Goal: Use online tool/utility: Utilize a website feature to perform a specific function

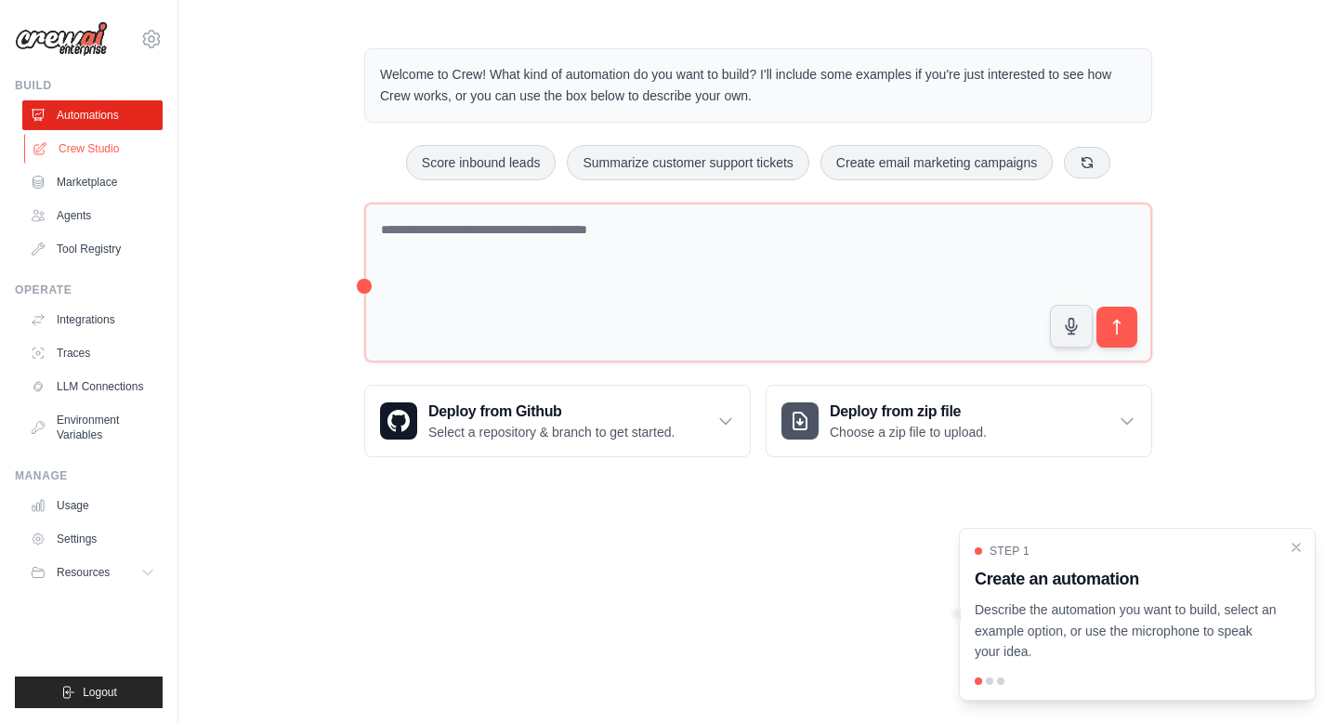
click at [106, 147] on link "Crew Studio" at bounding box center [94, 149] width 140 height 30
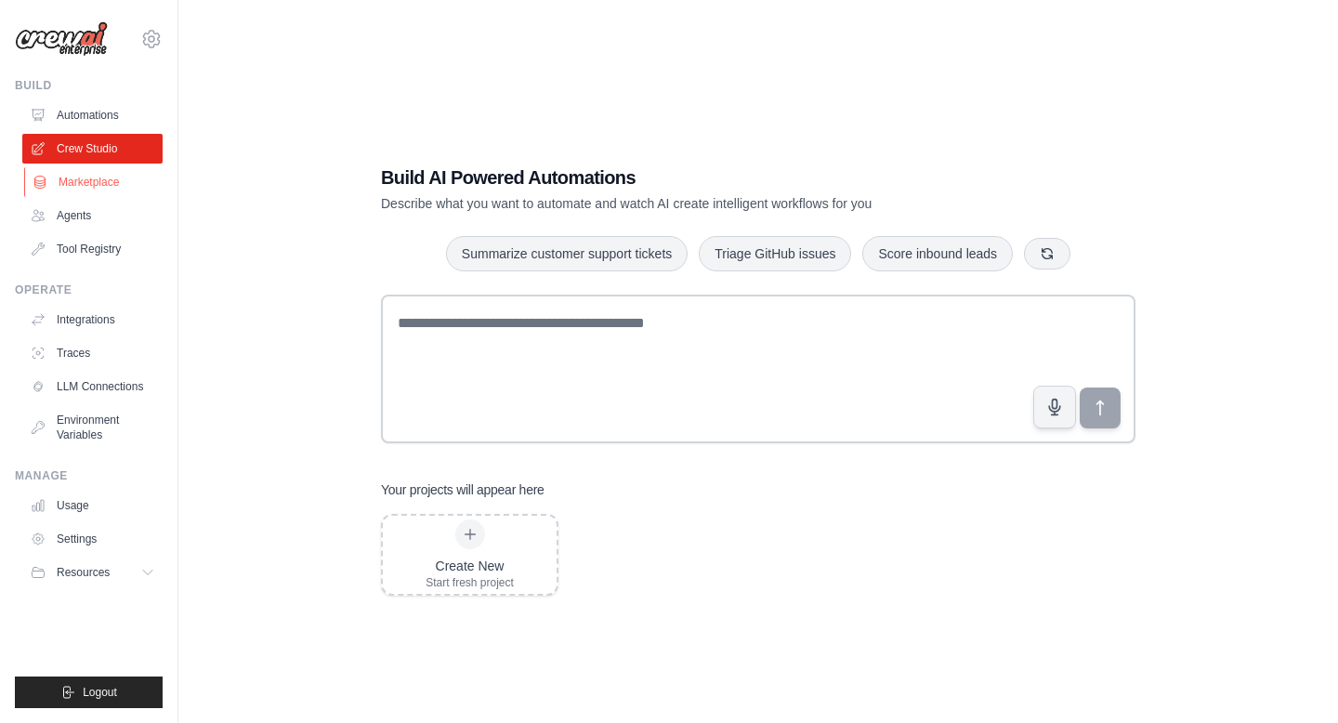
click at [53, 177] on link "Marketplace" at bounding box center [94, 182] width 140 height 30
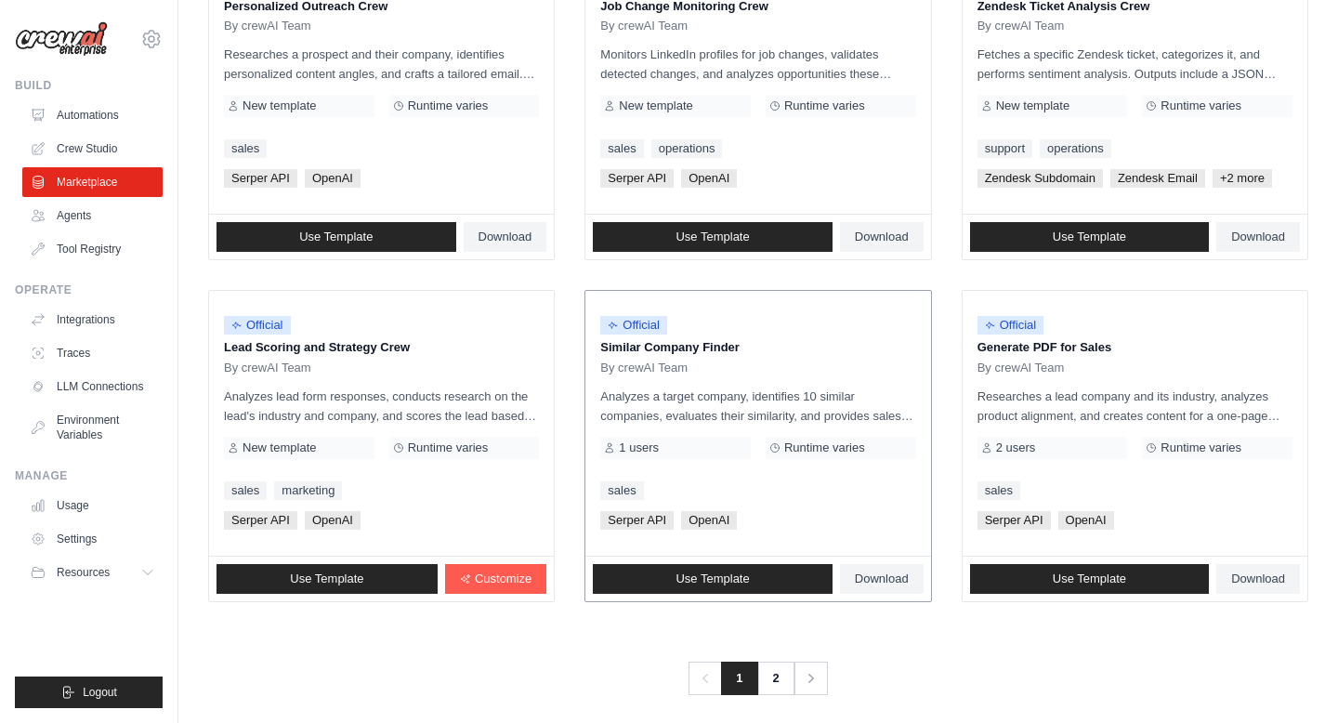
scroll to position [999, 0]
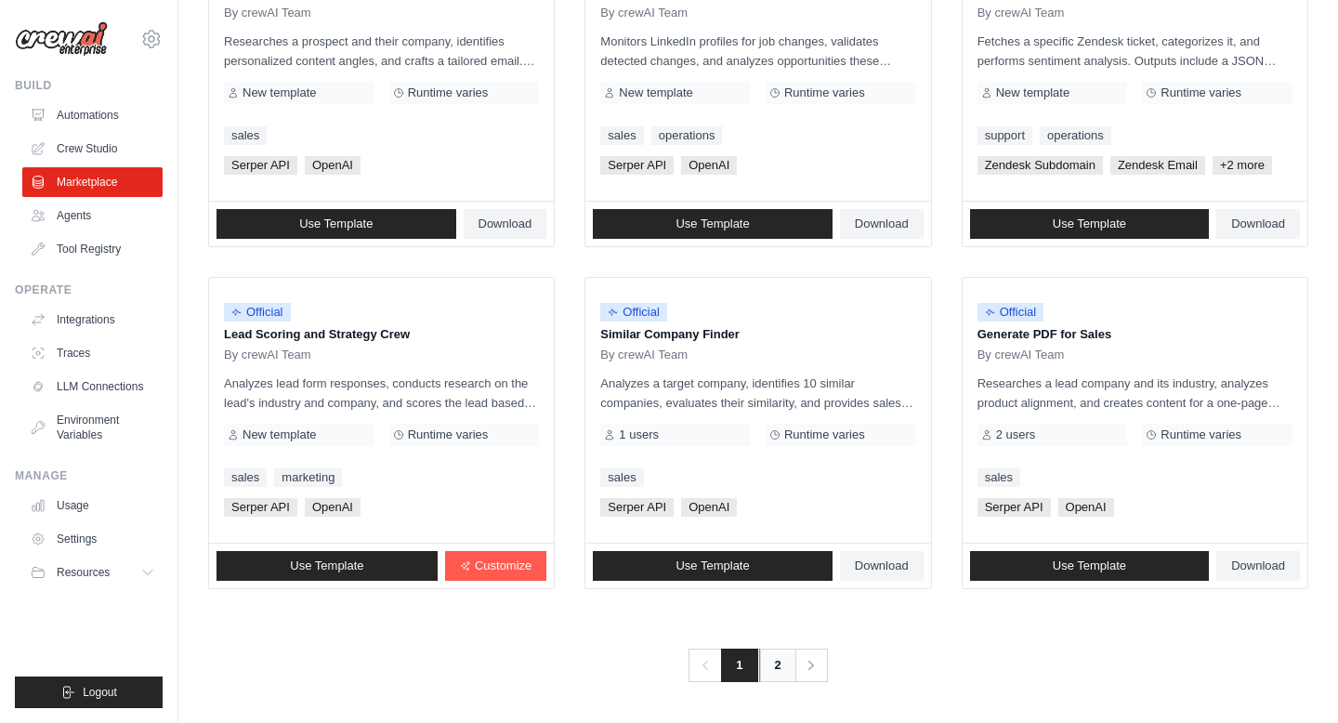
click at [773, 659] on link "2" at bounding box center [777, 665] width 37 height 33
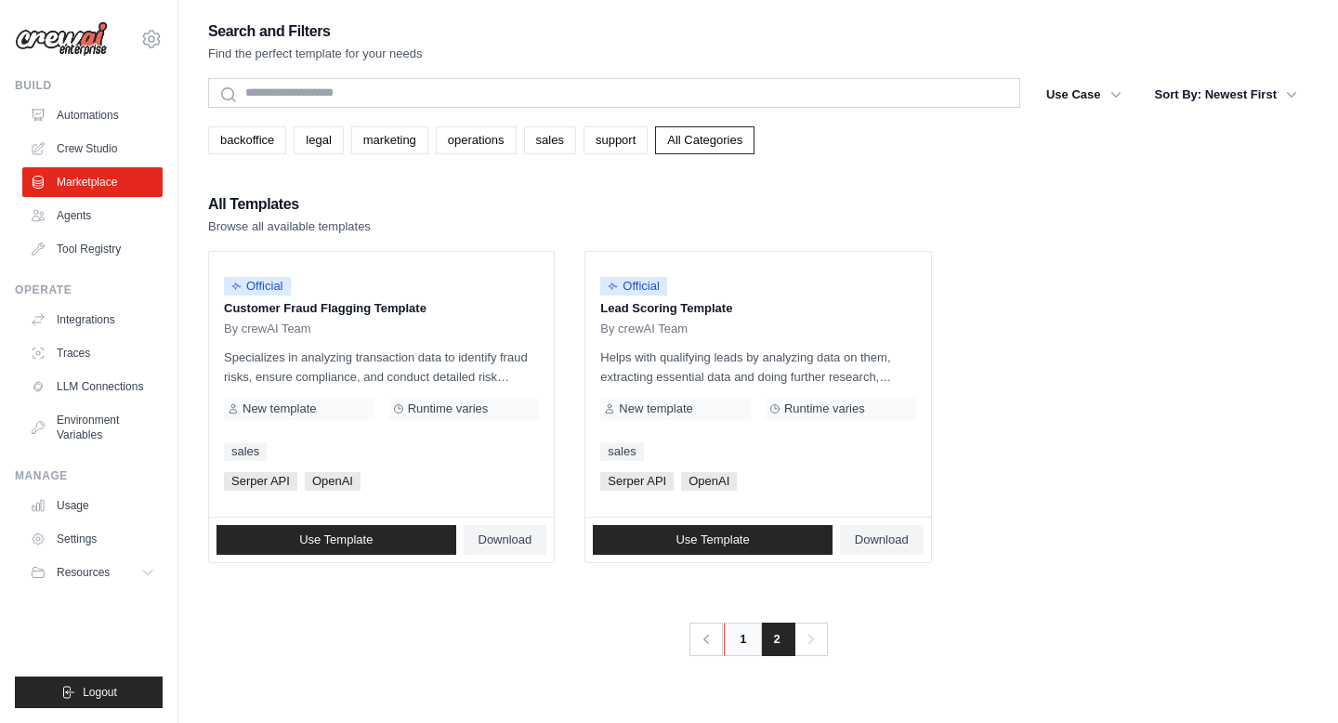
click at [730, 649] on link "1" at bounding box center [742, 639] width 37 height 33
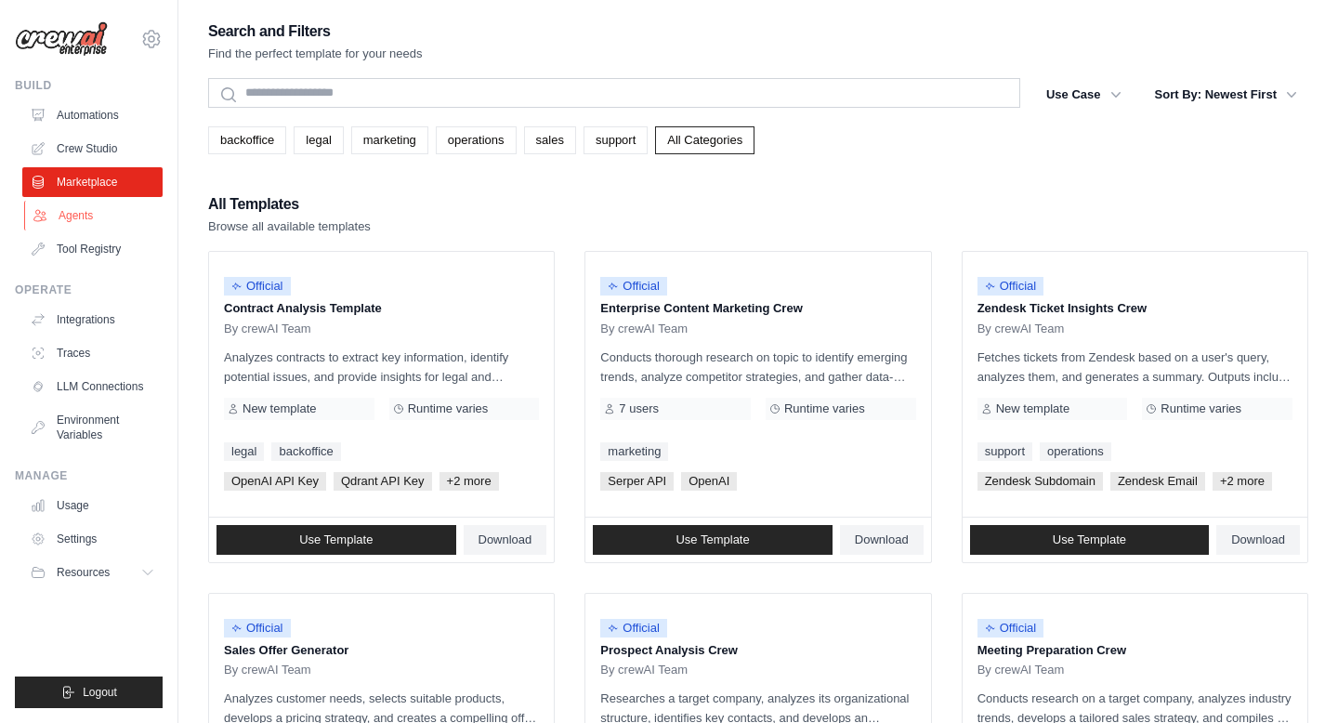
click at [67, 216] on link "Agents" at bounding box center [94, 216] width 140 height 30
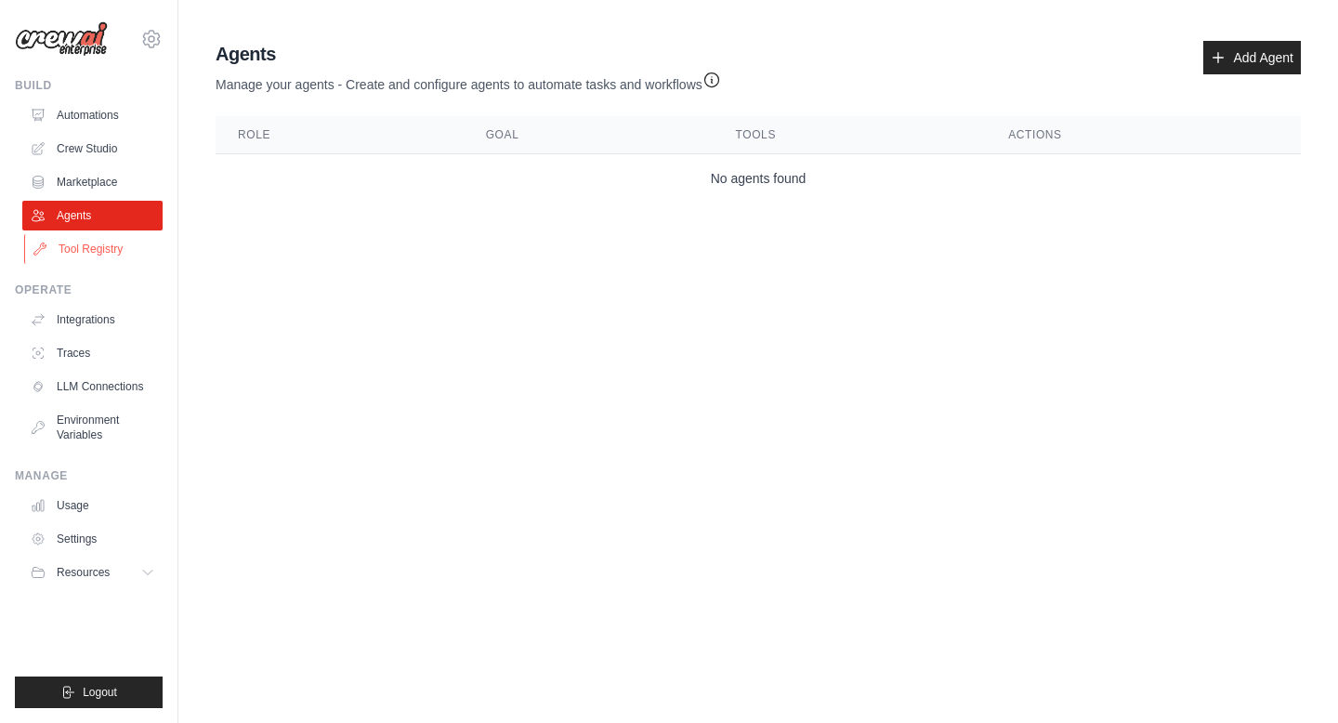
click at [99, 249] on link "Tool Registry" at bounding box center [94, 249] width 140 height 30
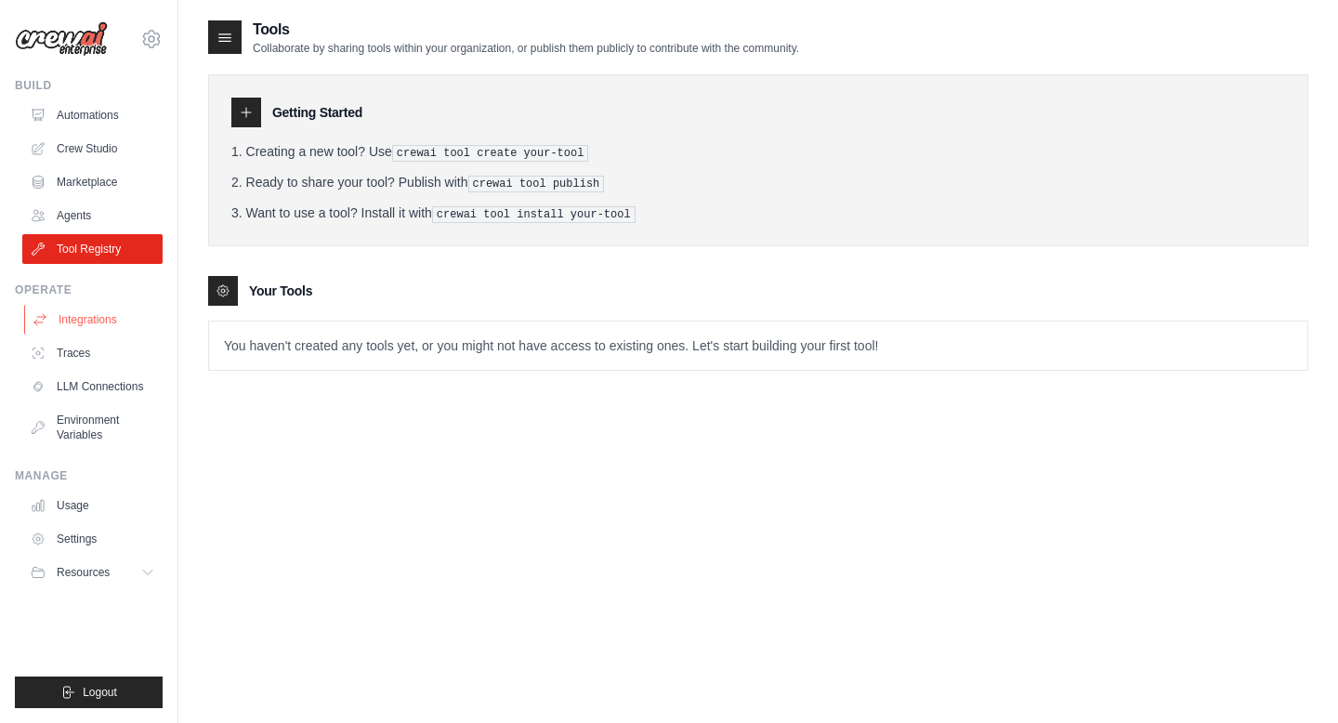
click at [95, 314] on link "Integrations" at bounding box center [94, 320] width 140 height 30
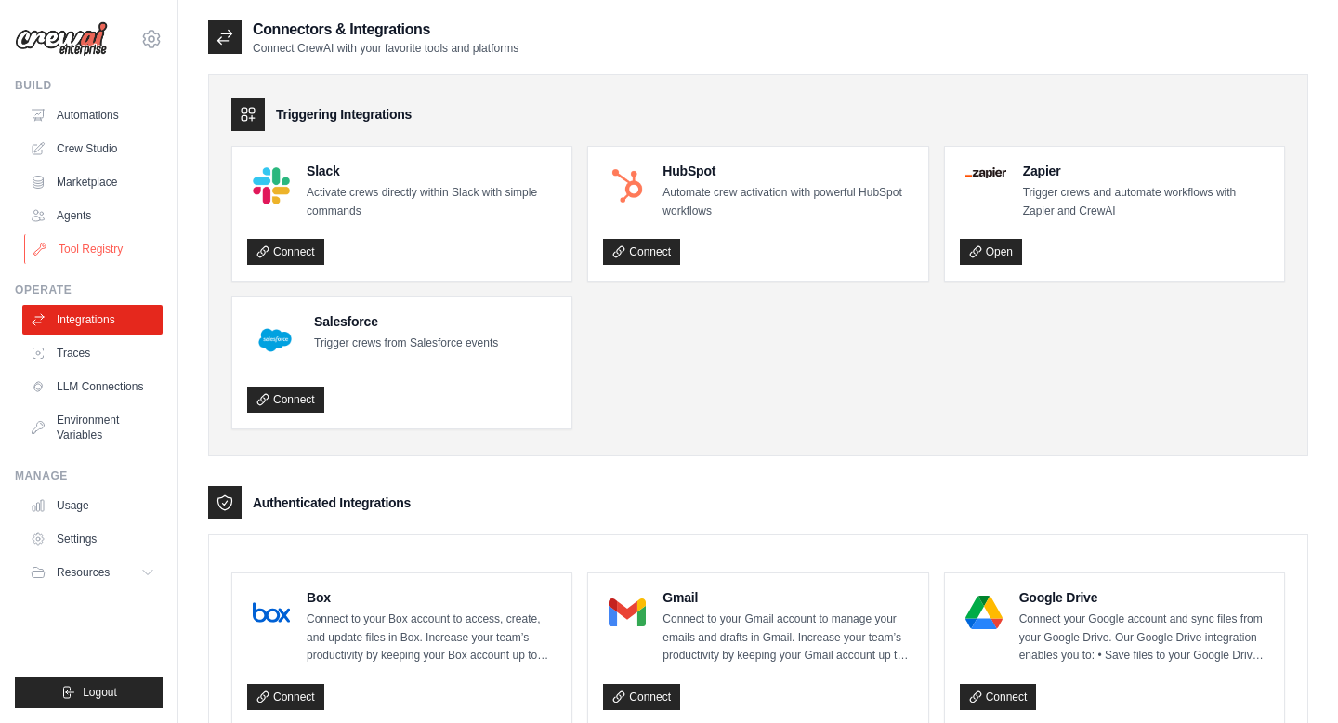
click at [106, 253] on link "Tool Registry" at bounding box center [94, 249] width 140 height 30
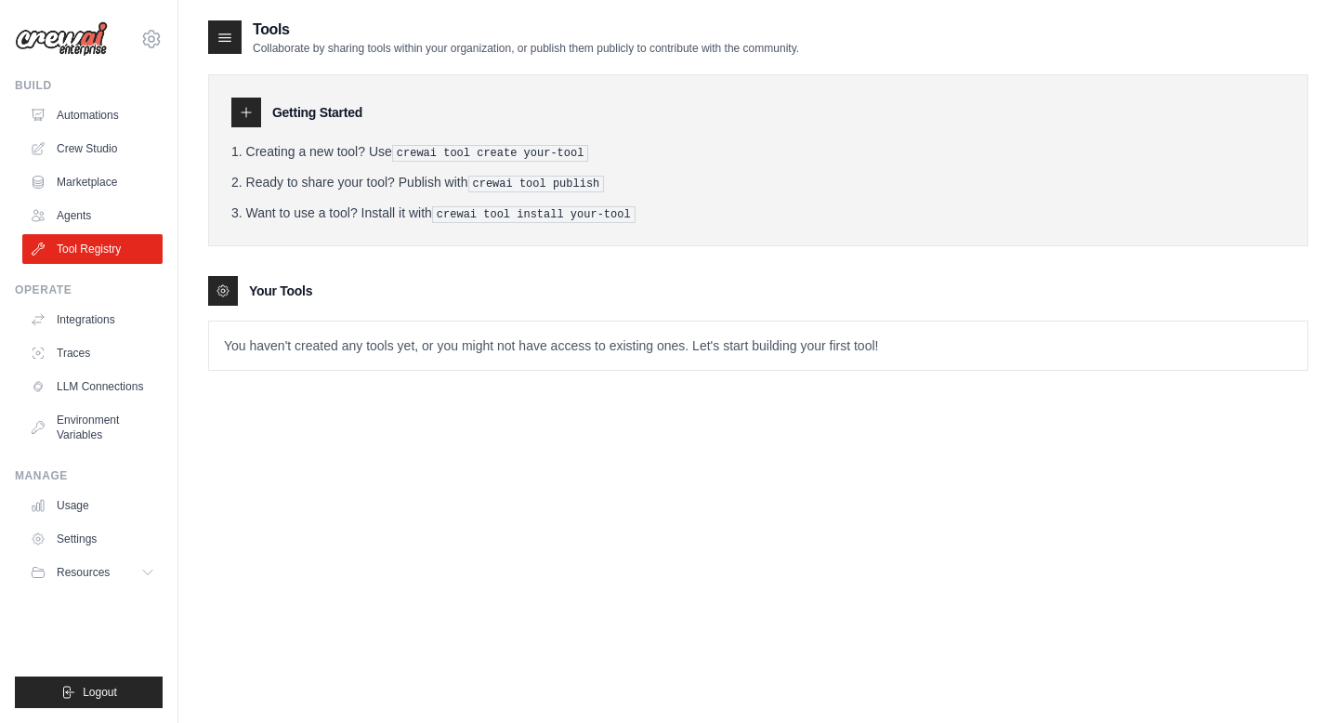
click at [255, 101] on div at bounding box center [246, 113] width 30 height 30
click at [248, 112] on icon at bounding box center [246, 112] width 15 height 15
click at [115, 213] on link "Agents" at bounding box center [94, 216] width 140 height 30
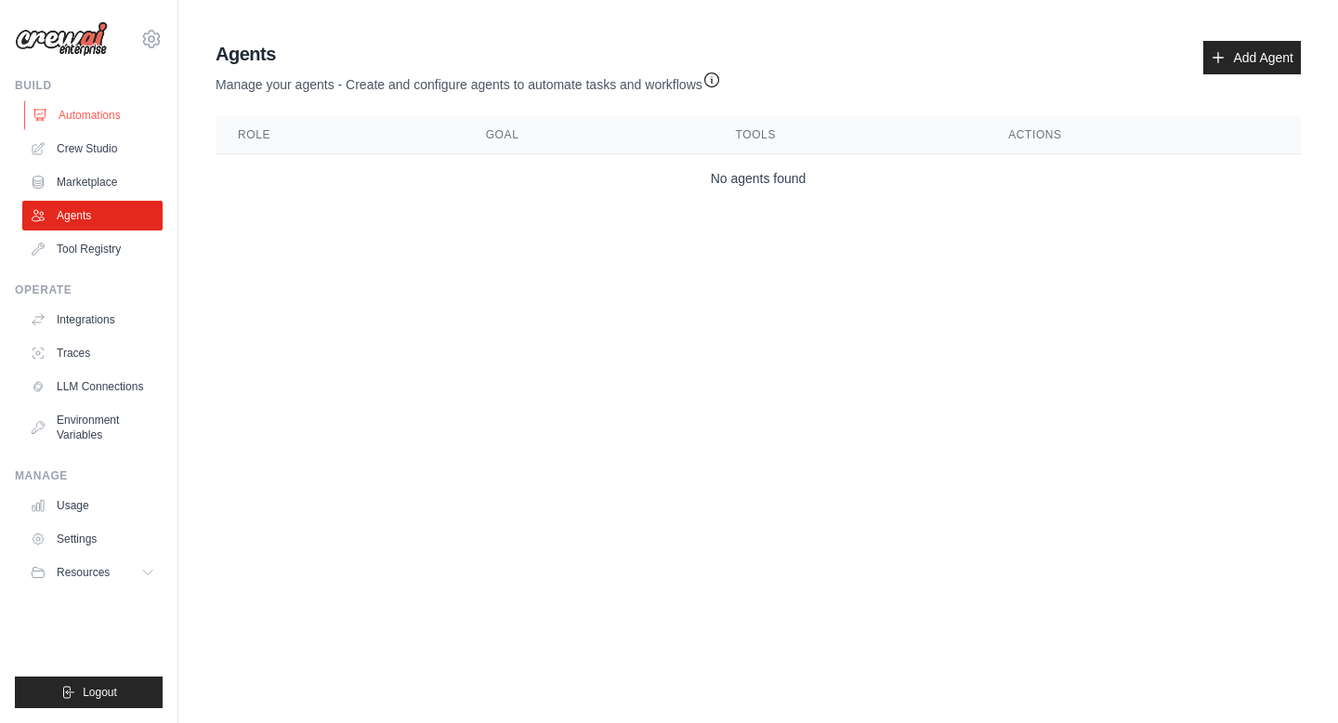
click at [91, 125] on link "Automations" at bounding box center [94, 115] width 140 height 30
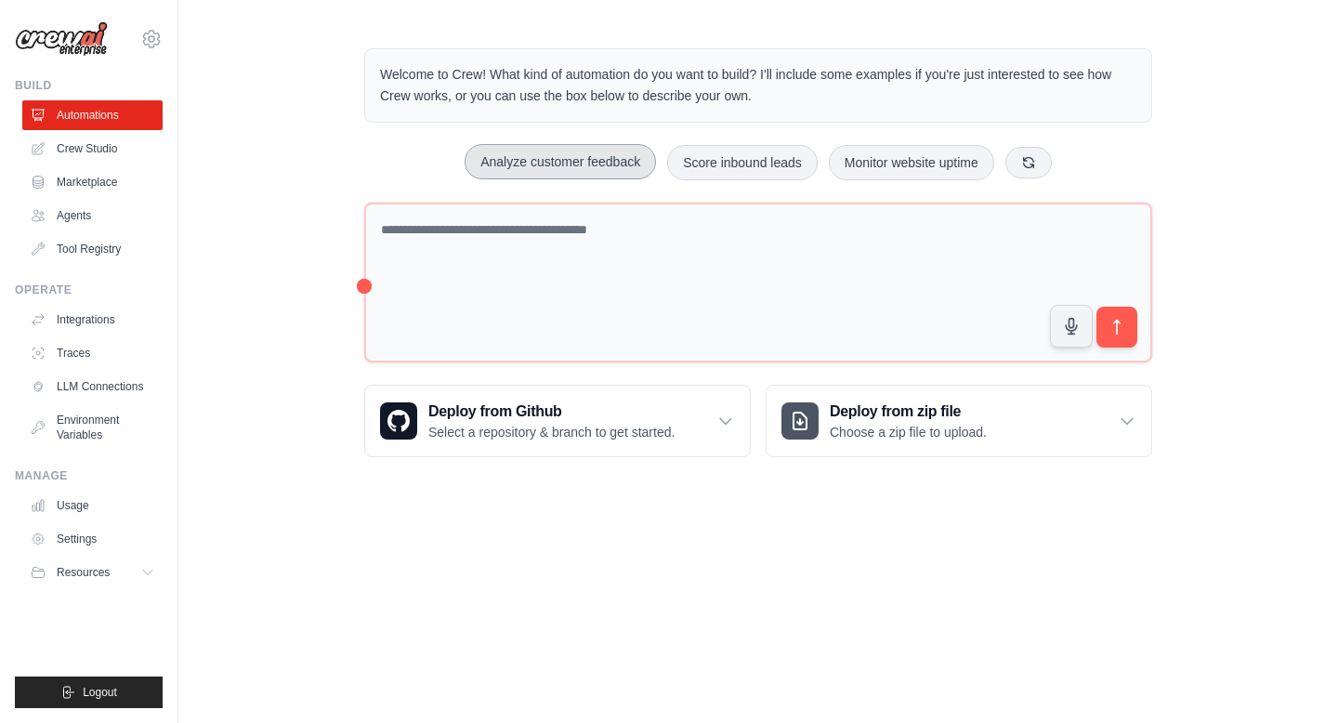
click at [631, 162] on button "Analyze customer feedback" at bounding box center [560, 161] width 191 height 35
click at [1113, 344] on button "submit" at bounding box center [1117, 327] width 43 height 43
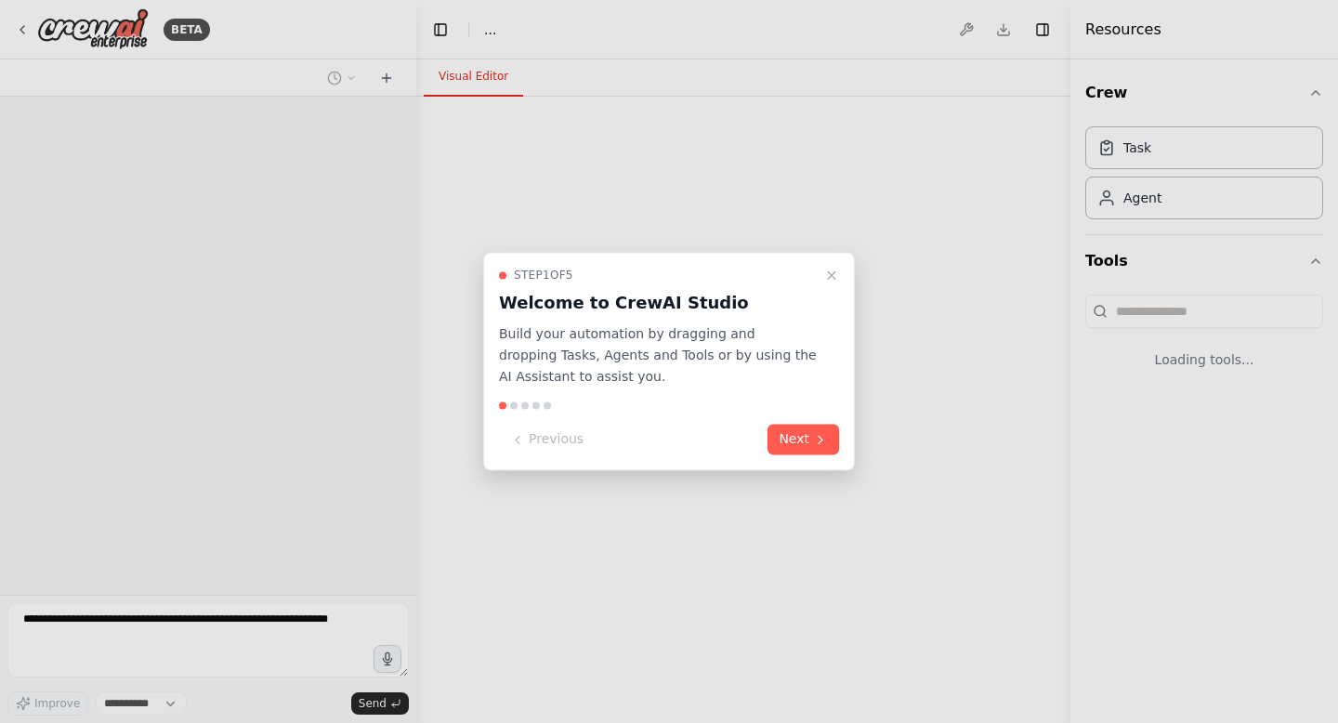
select select "****"
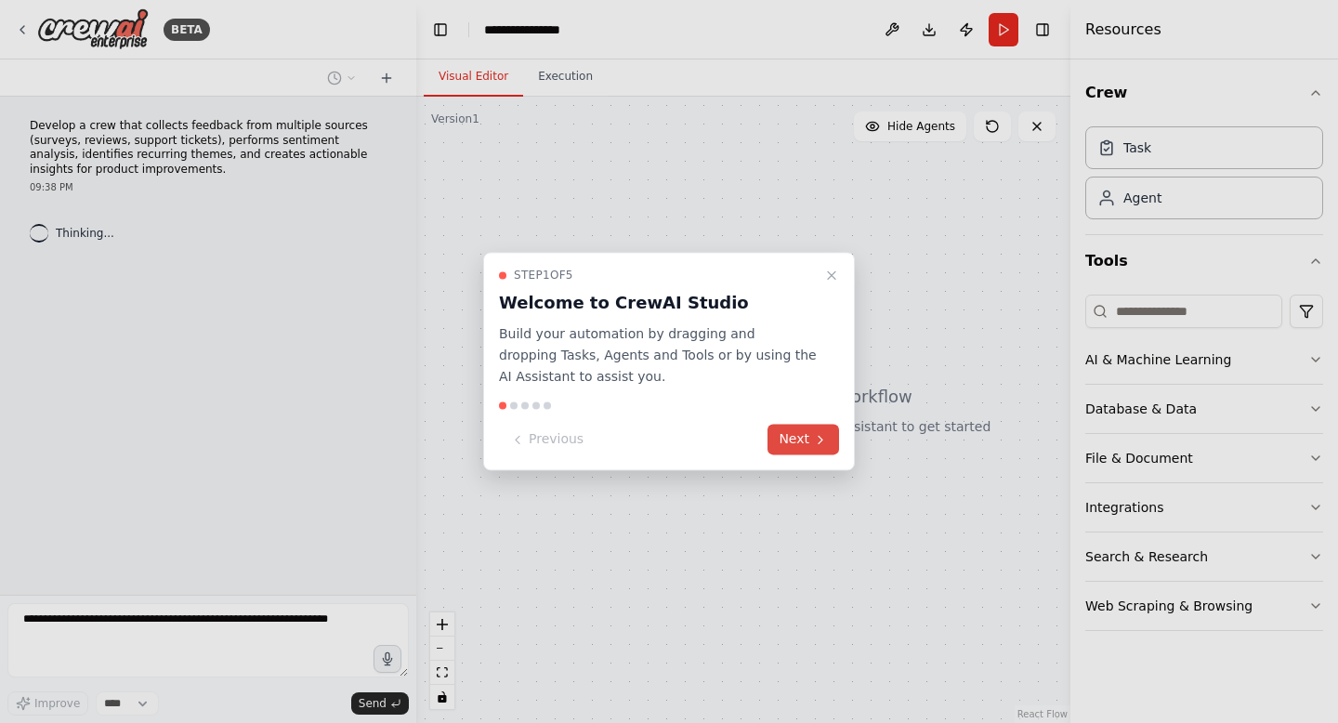
click at [793, 450] on button "Next" at bounding box center [804, 440] width 72 height 31
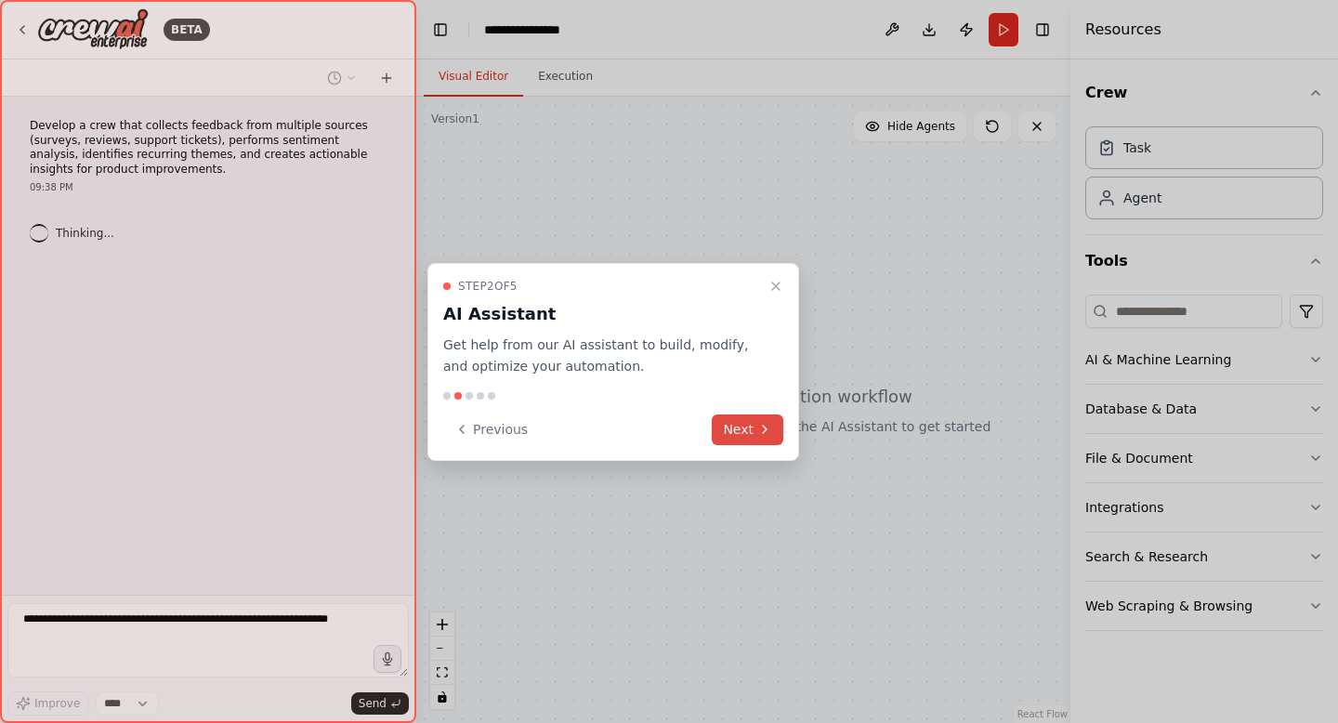
click at [752, 422] on button "Next" at bounding box center [748, 429] width 72 height 31
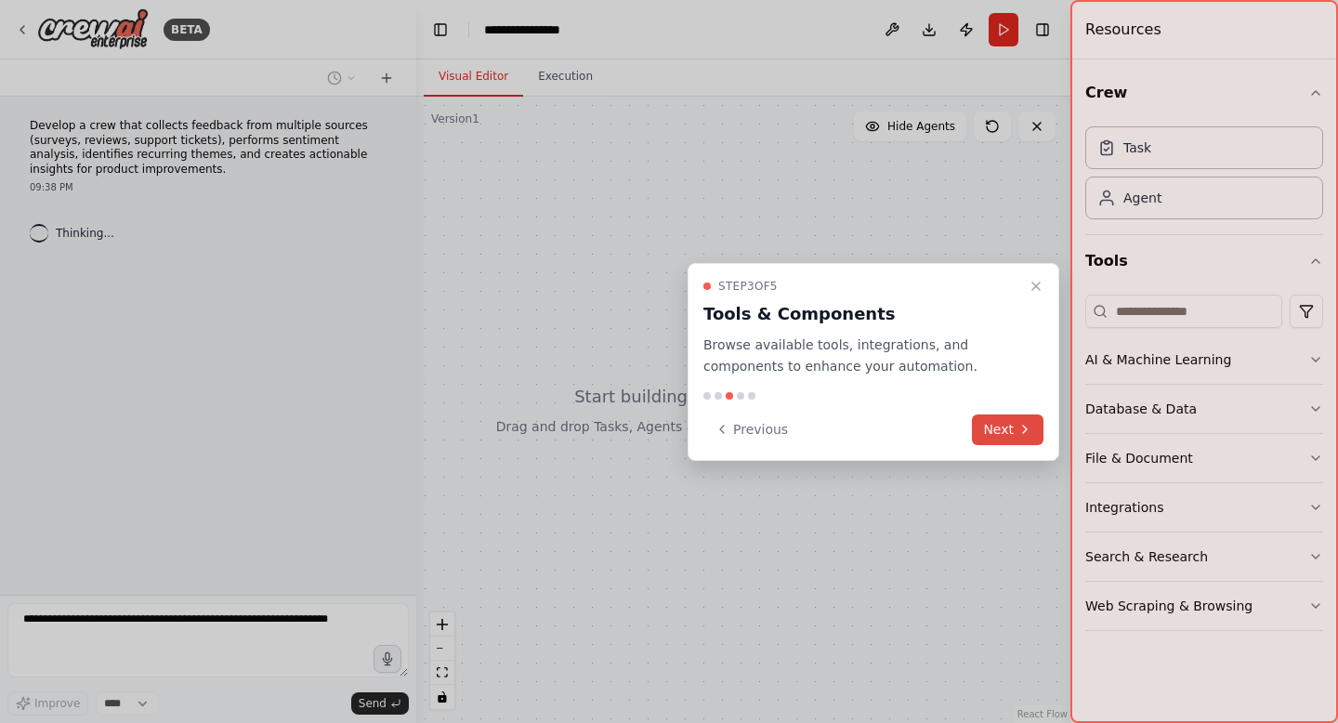
click at [1018, 443] on button "Next" at bounding box center [1008, 429] width 72 height 31
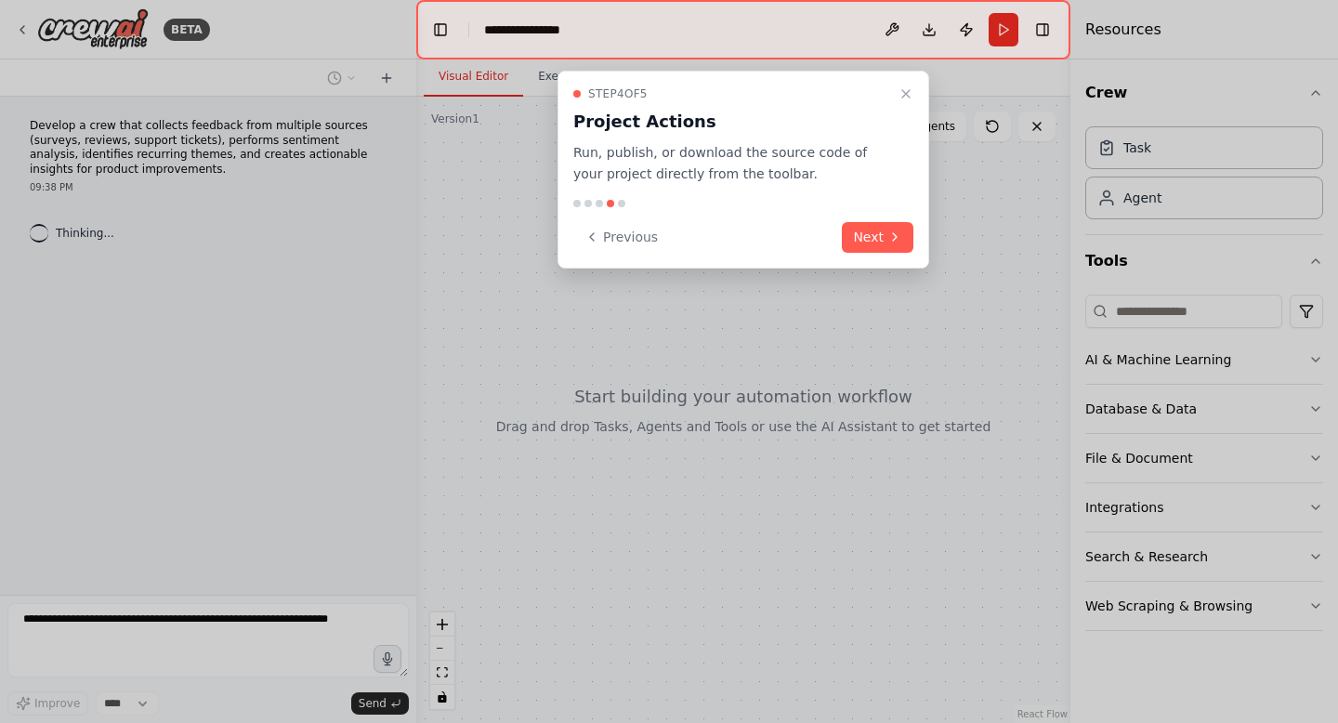
click at [854, 215] on div "Step 4 of 5 Project Actions Run, publish, or download the source code of your p…" at bounding box center [744, 170] width 372 height 198
click at [854, 219] on div "Step 4 of 5 Project Actions Run, publish, or download the source code of your p…" at bounding box center [744, 170] width 372 height 198
click at [856, 227] on button "Next" at bounding box center [878, 237] width 72 height 31
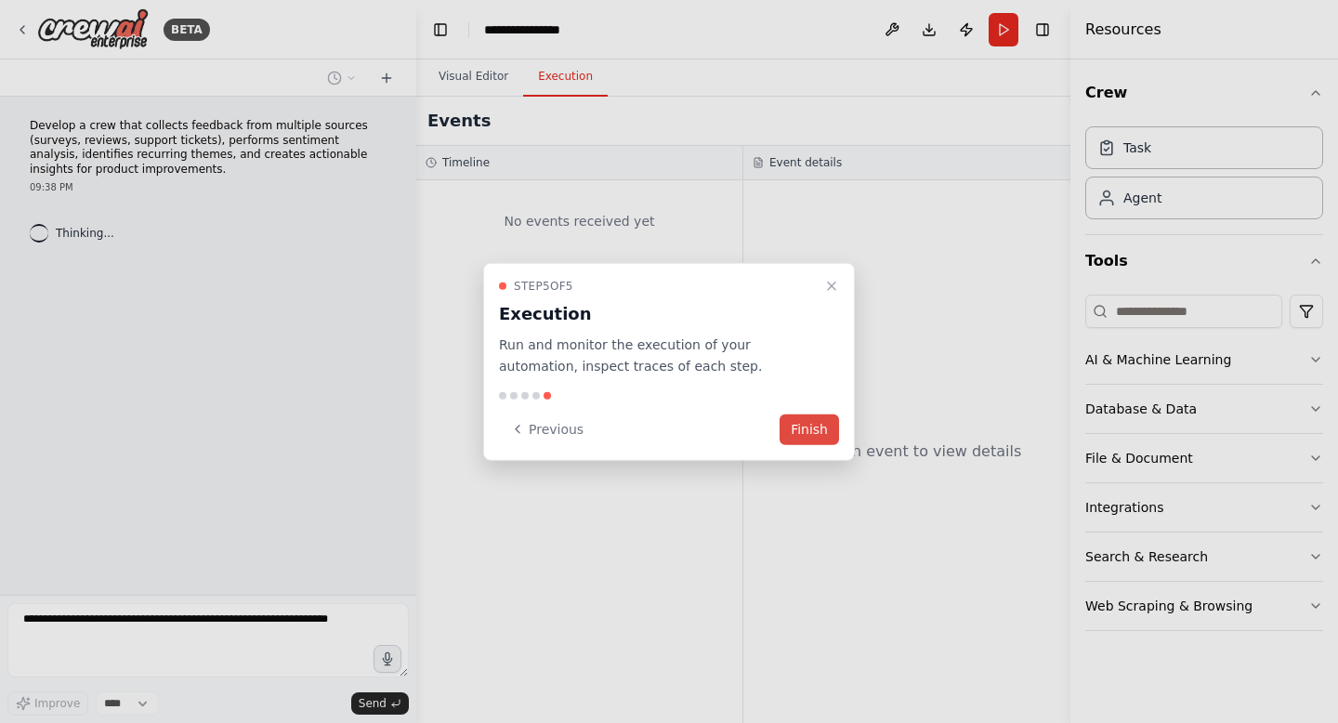
click at [803, 438] on button "Finish" at bounding box center [809, 429] width 59 height 31
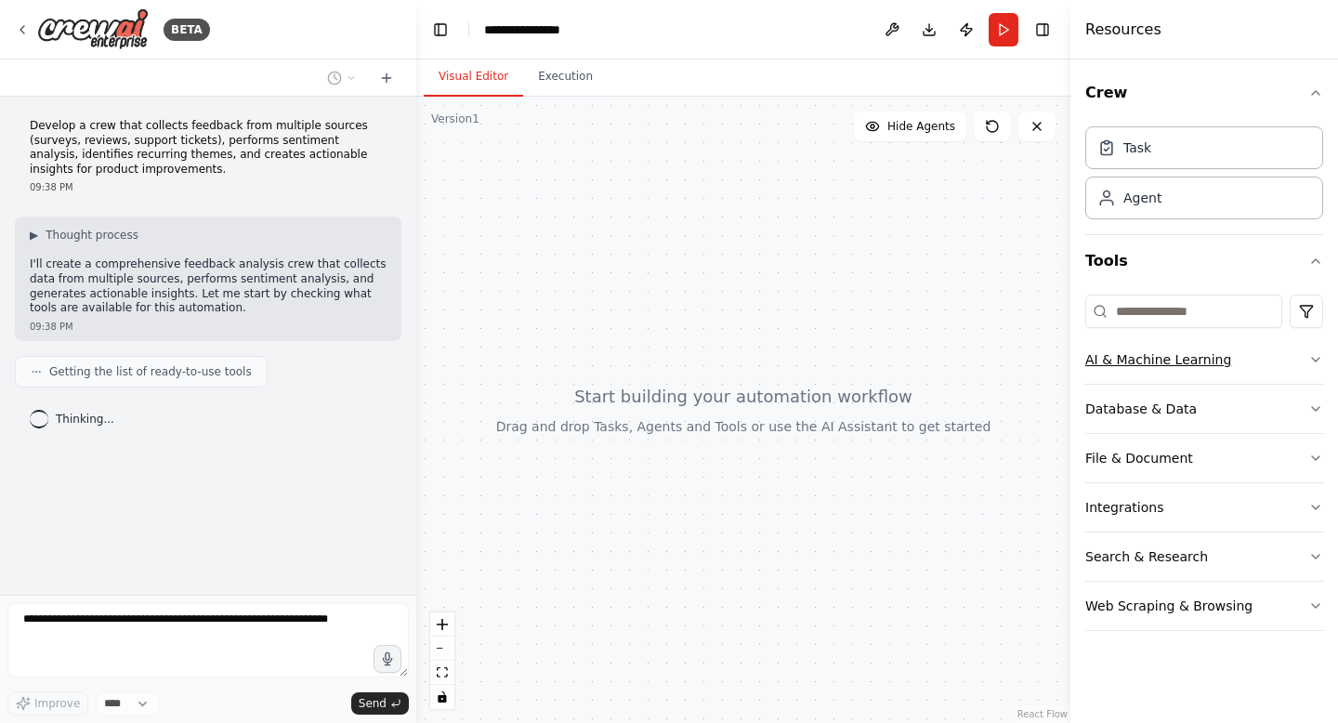
click at [1143, 358] on button "AI & Machine Learning" at bounding box center [1204, 359] width 238 height 48
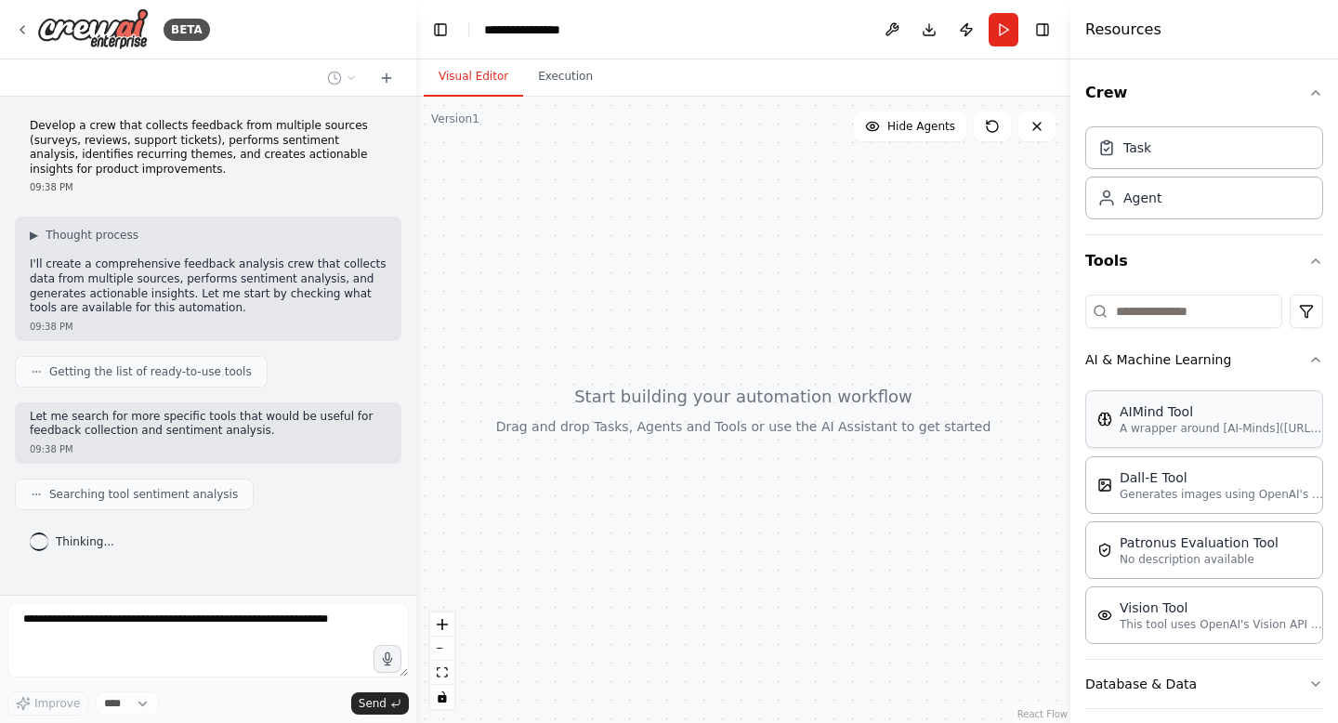
click at [1100, 427] on div "AIMind Tool A wrapper around [AI-Minds]([URL][DOMAIN_NAME]). Useful for when yo…" at bounding box center [1205, 418] width 214 height 33
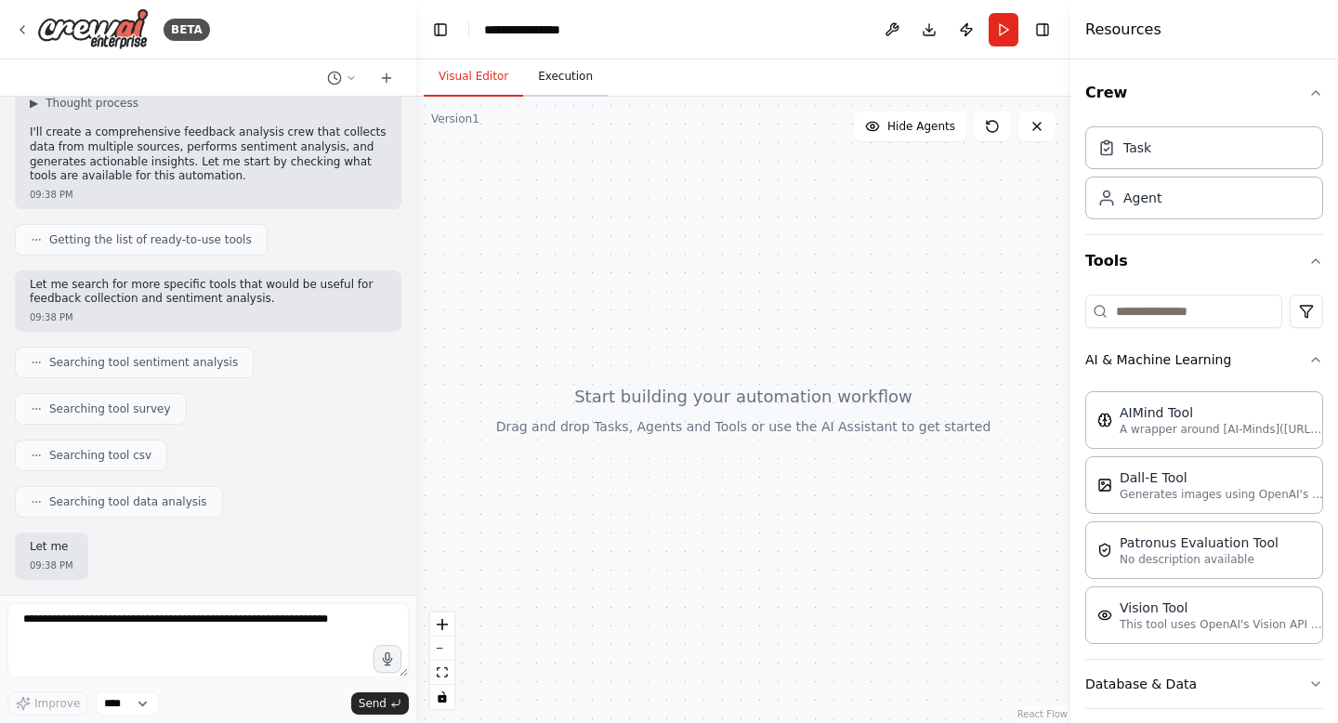
click at [544, 81] on button "Execution" at bounding box center [565, 77] width 85 height 39
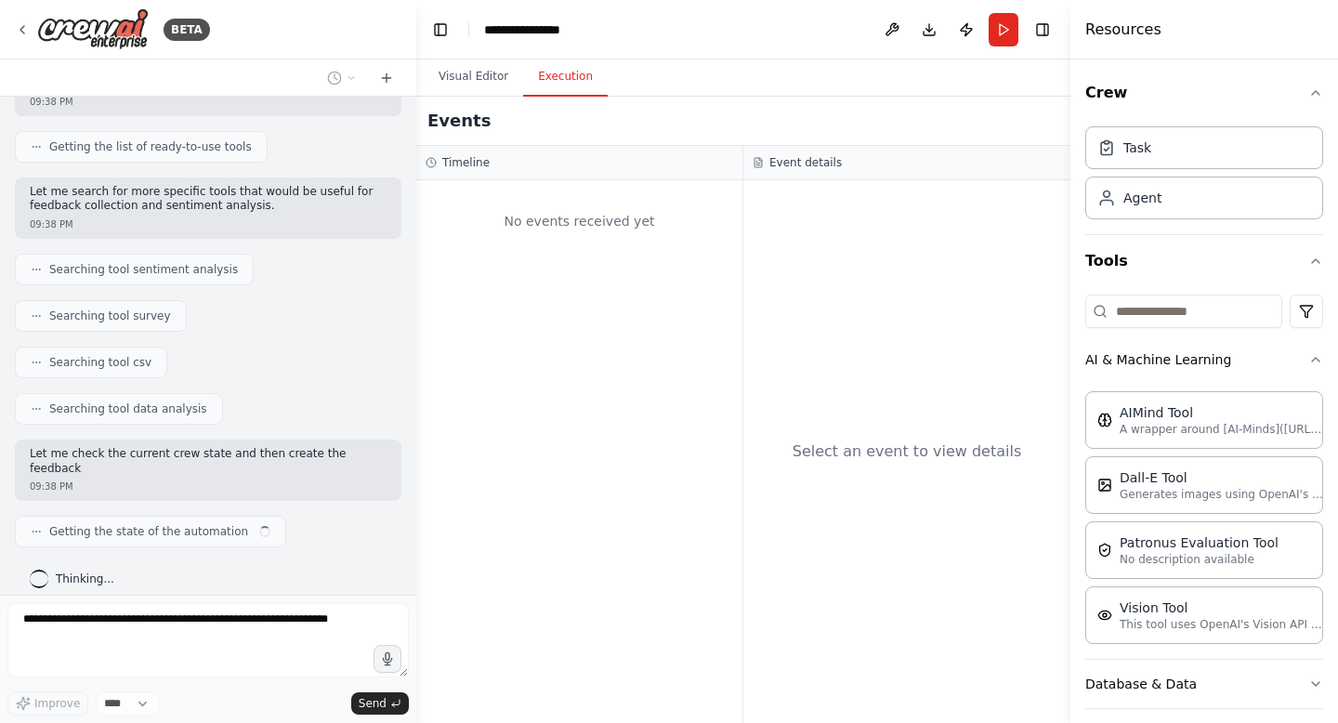
scroll to position [240, 0]
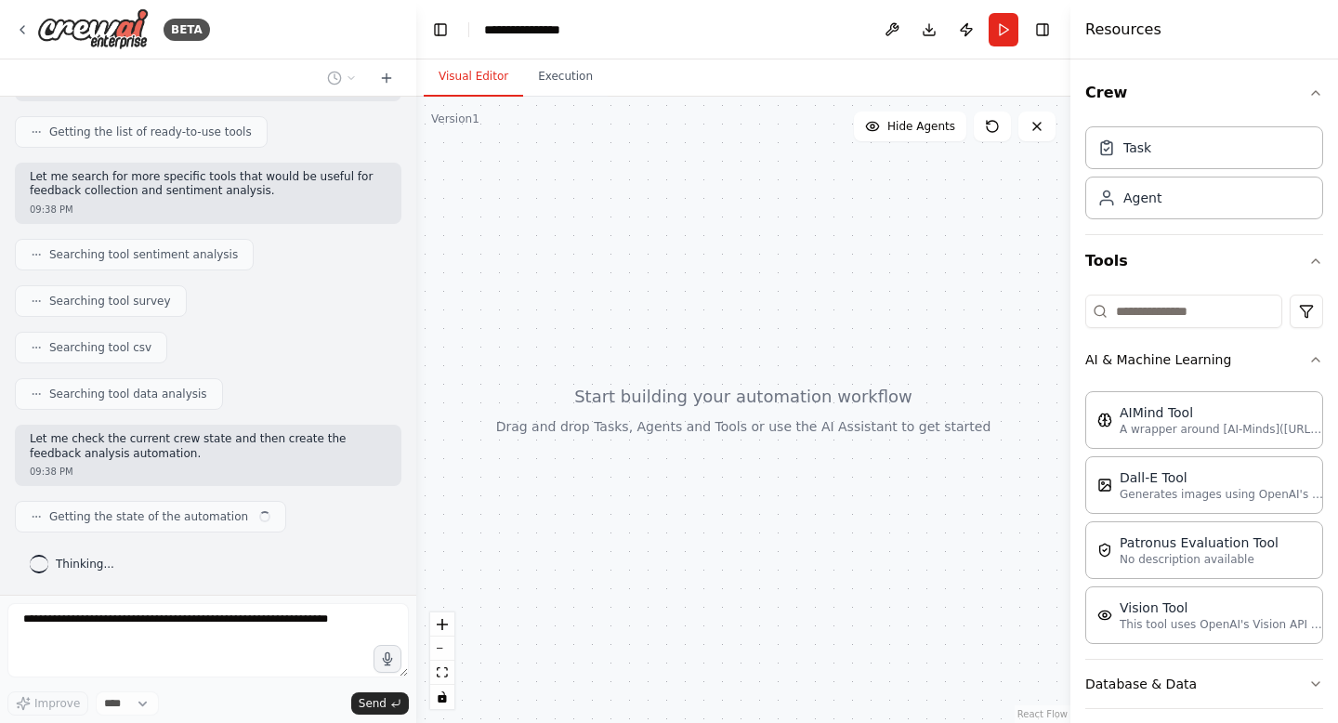
click at [485, 80] on button "Visual Editor" at bounding box center [473, 77] width 99 height 39
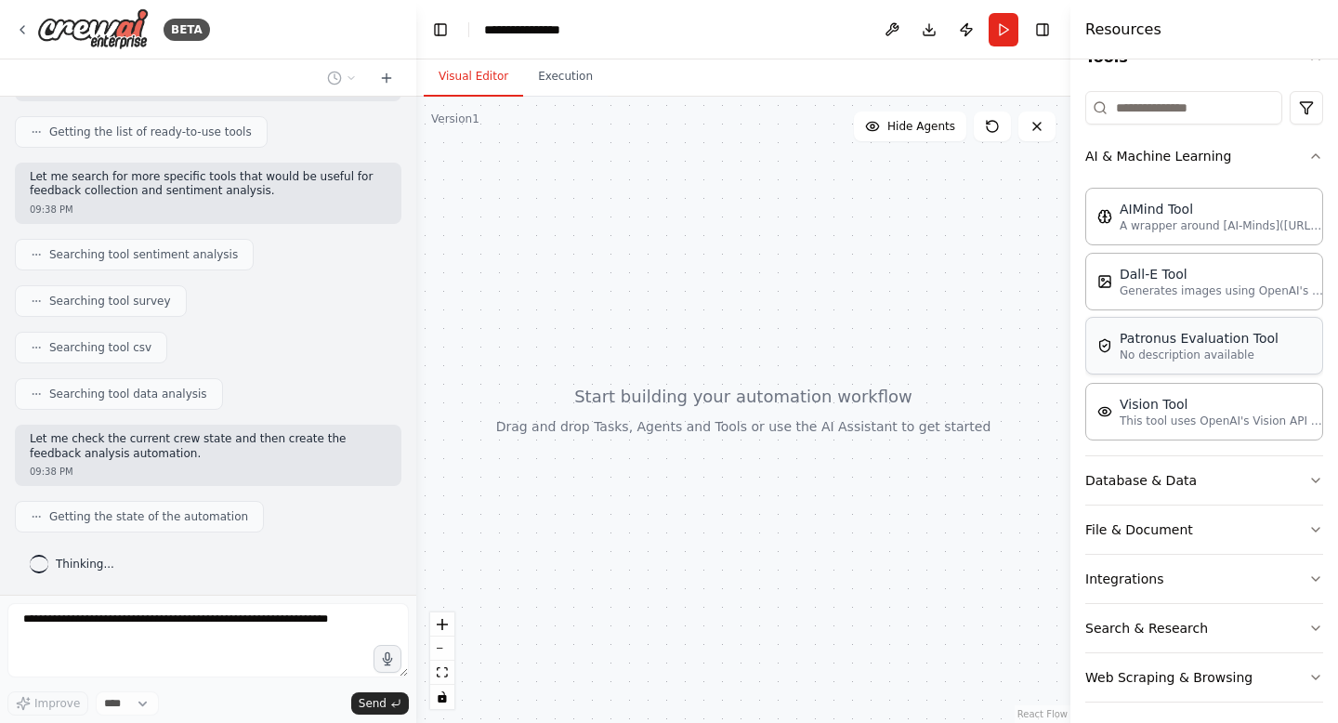
scroll to position [213, 0]
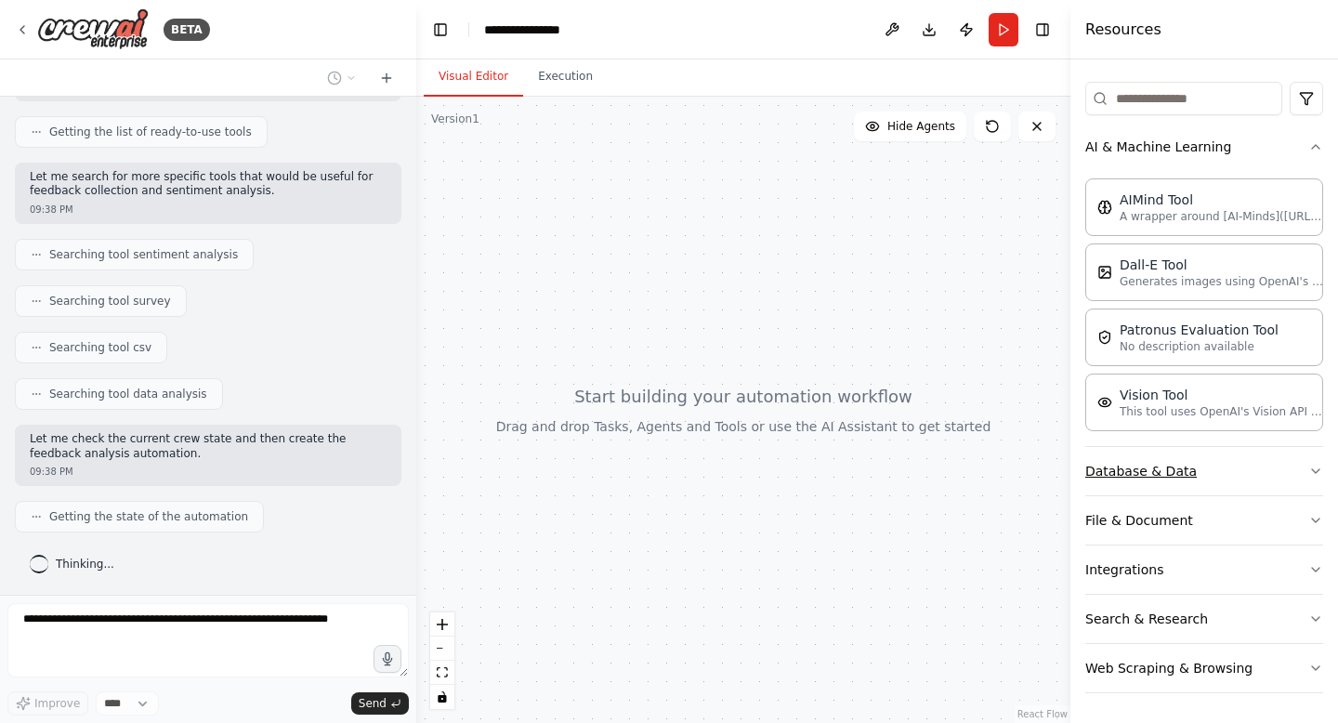
click at [1224, 490] on button "Database & Data" at bounding box center [1204, 471] width 238 height 48
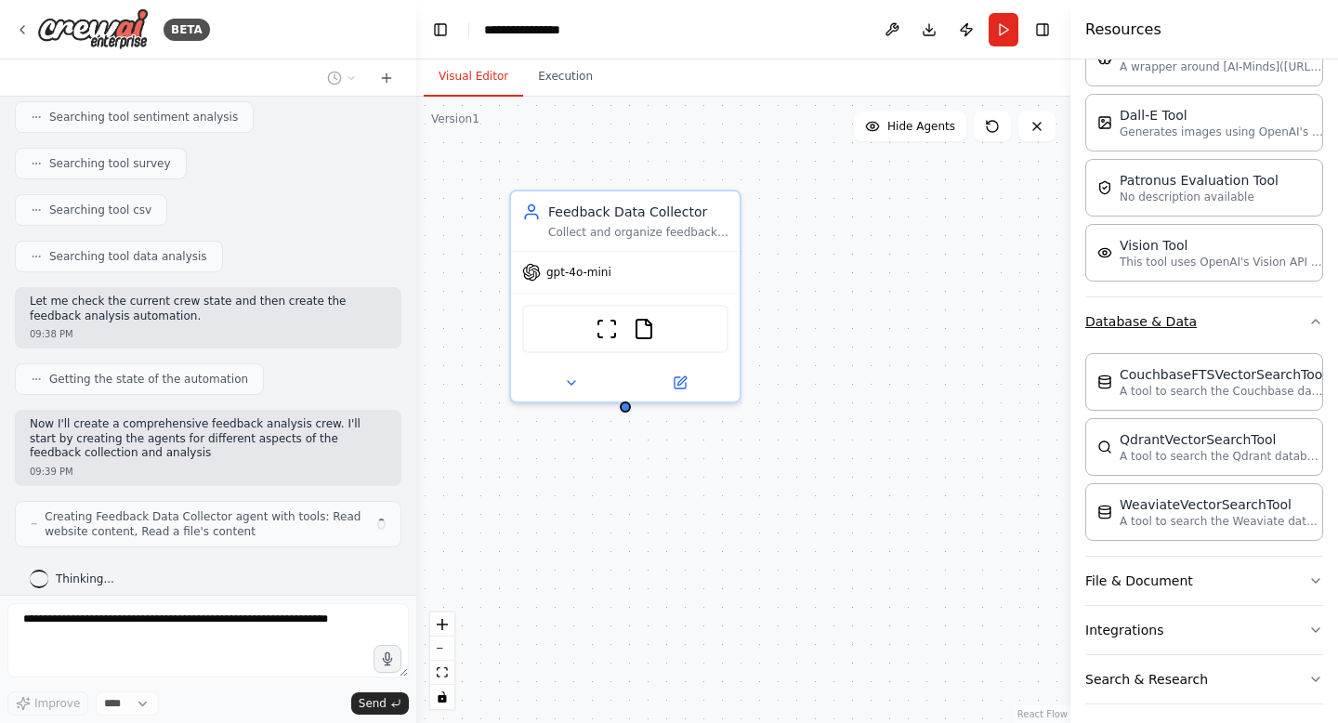
scroll to position [392, 0]
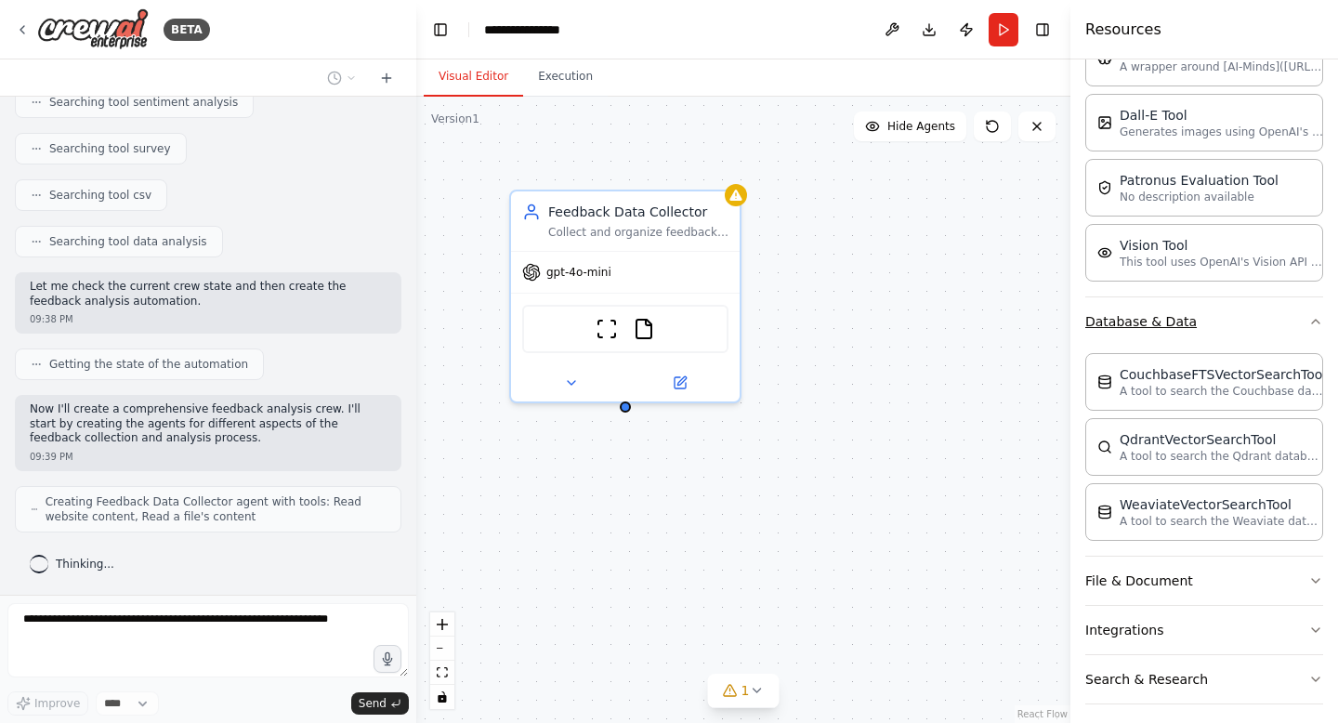
click at [1235, 335] on button "Database & Data" at bounding box center [1204, 321] width 238 height 48
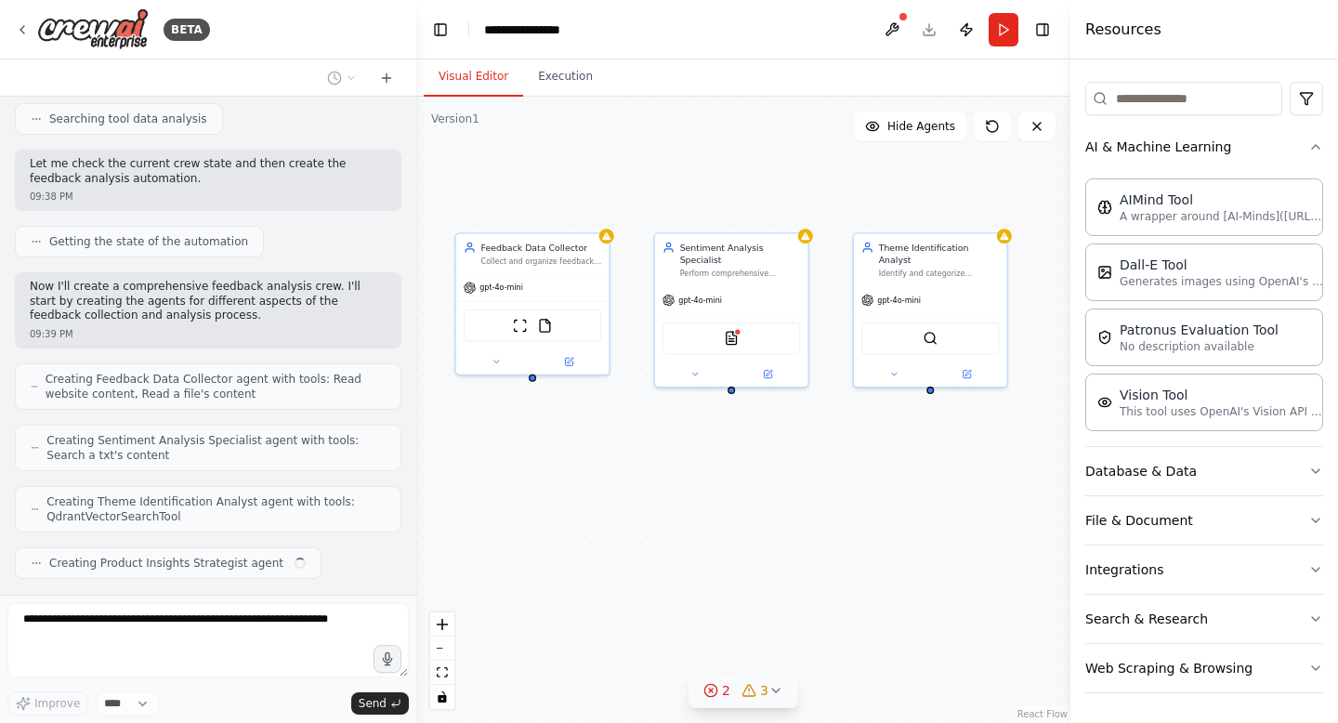
scroll to position [561, 0]
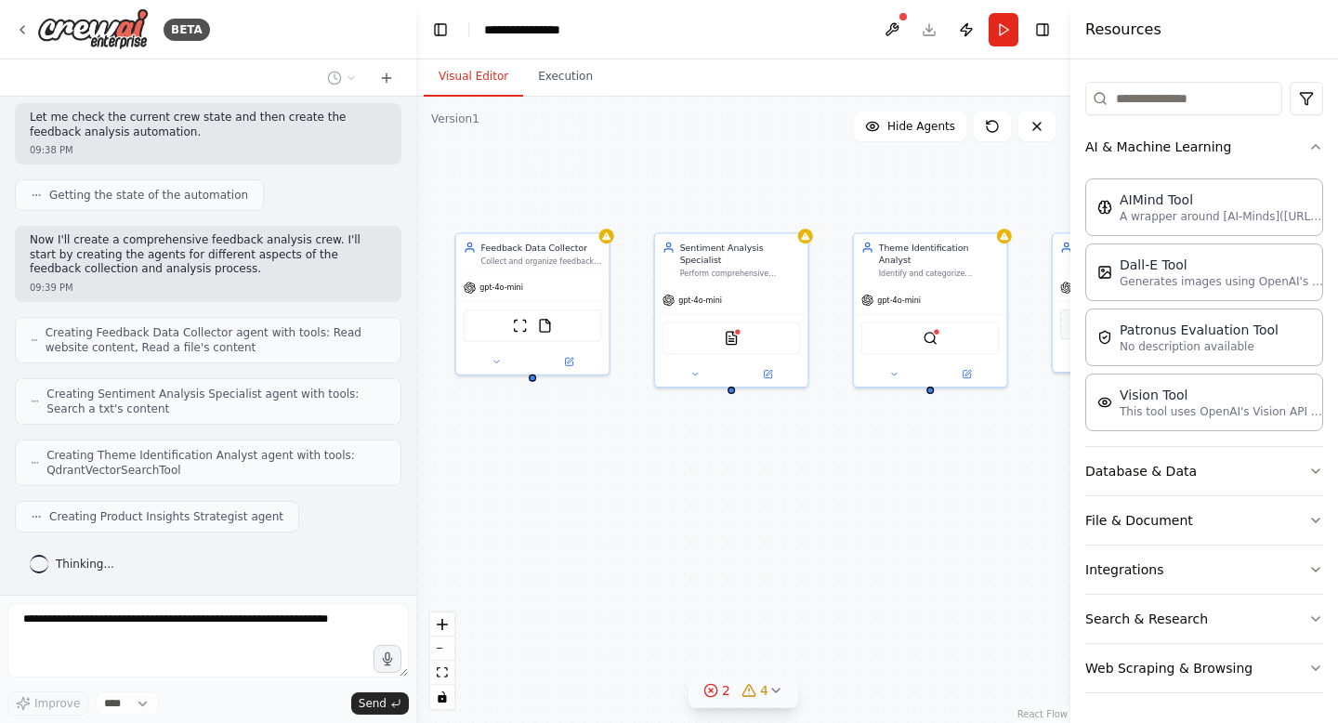
click at [787, 694] on button "2 4" at bounding box center [744, 691] width 110 height 34
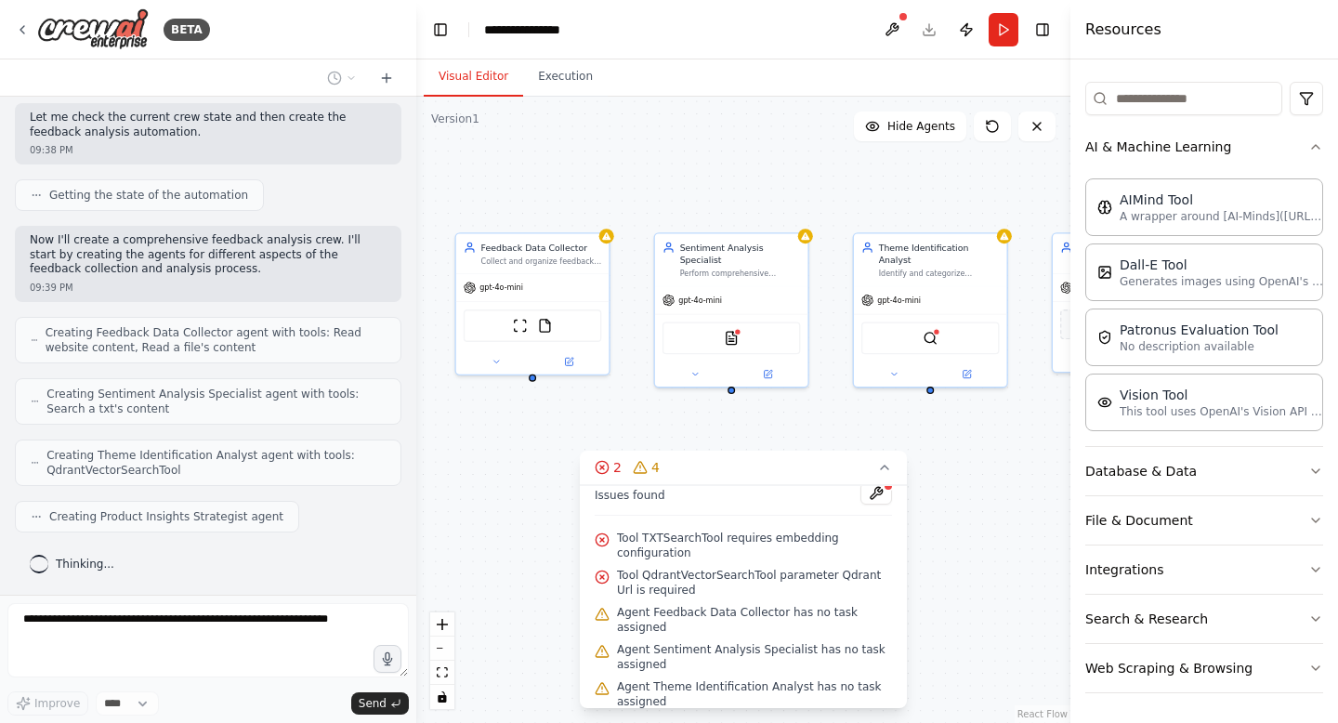
scroll to position [59, 0]
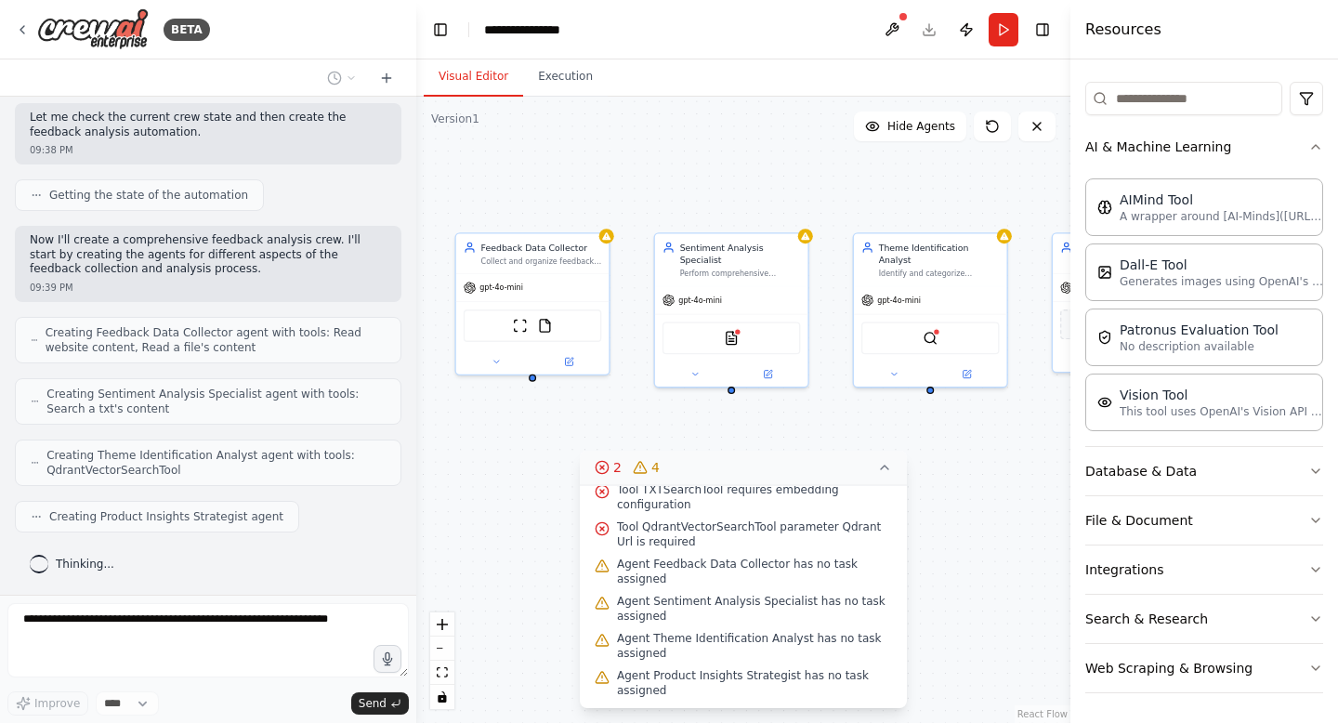
click at [883, 470] on icon at bounding box center [884, 467] width 15 height 15
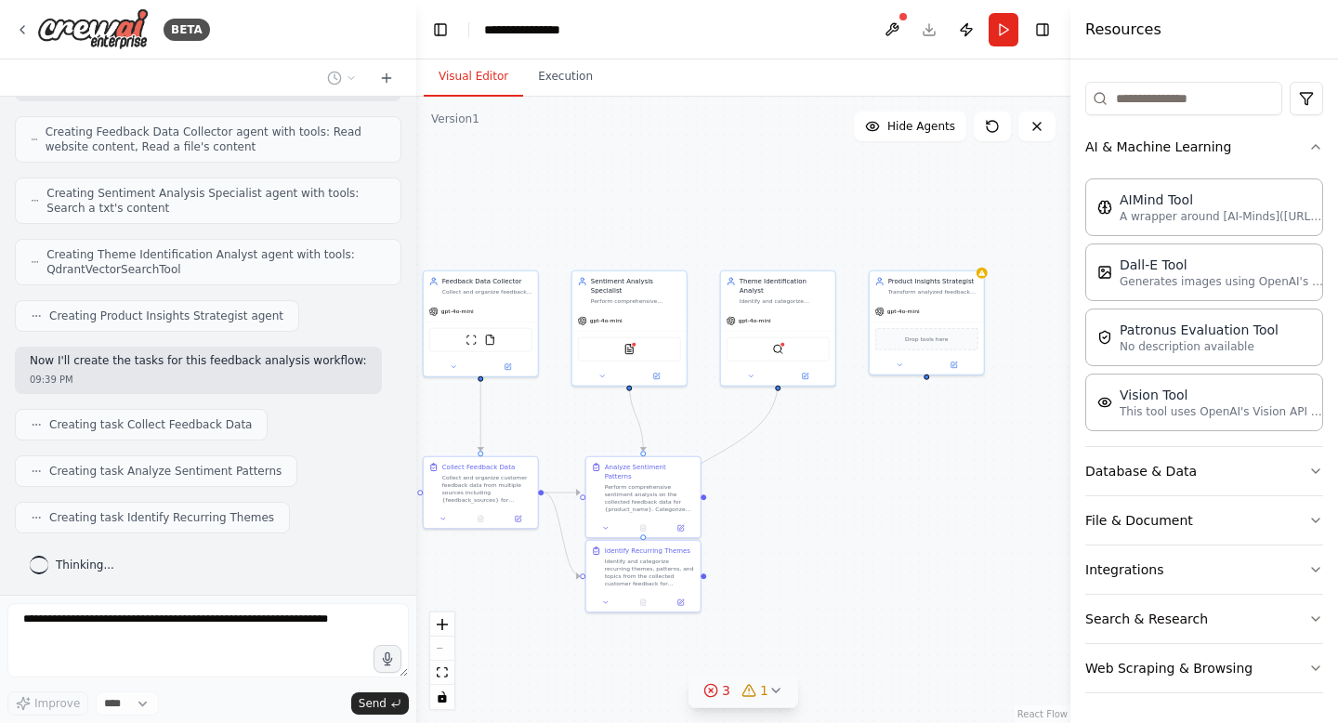
scroll to position [809, 0]
drag, startPoint x: 895, startPoint y: 539, endPoint x: 758, endPoint y: 491, distance: 144.9
click at [758, 491] on div ".deletable-edge-delete-btn { width: 20px; height: 20px; border: 0px solid #ffff…" at bounding box center [743, 410] width 654 height 626
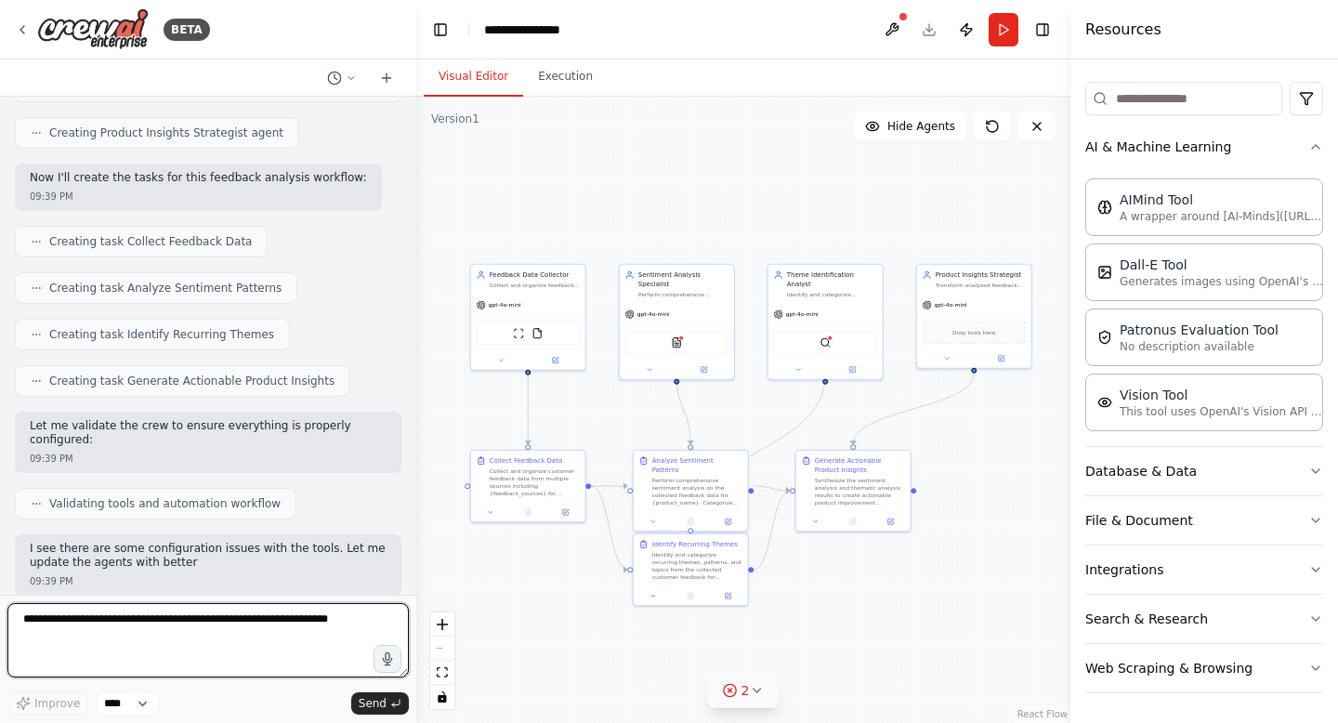
scroll to position [960, 0]
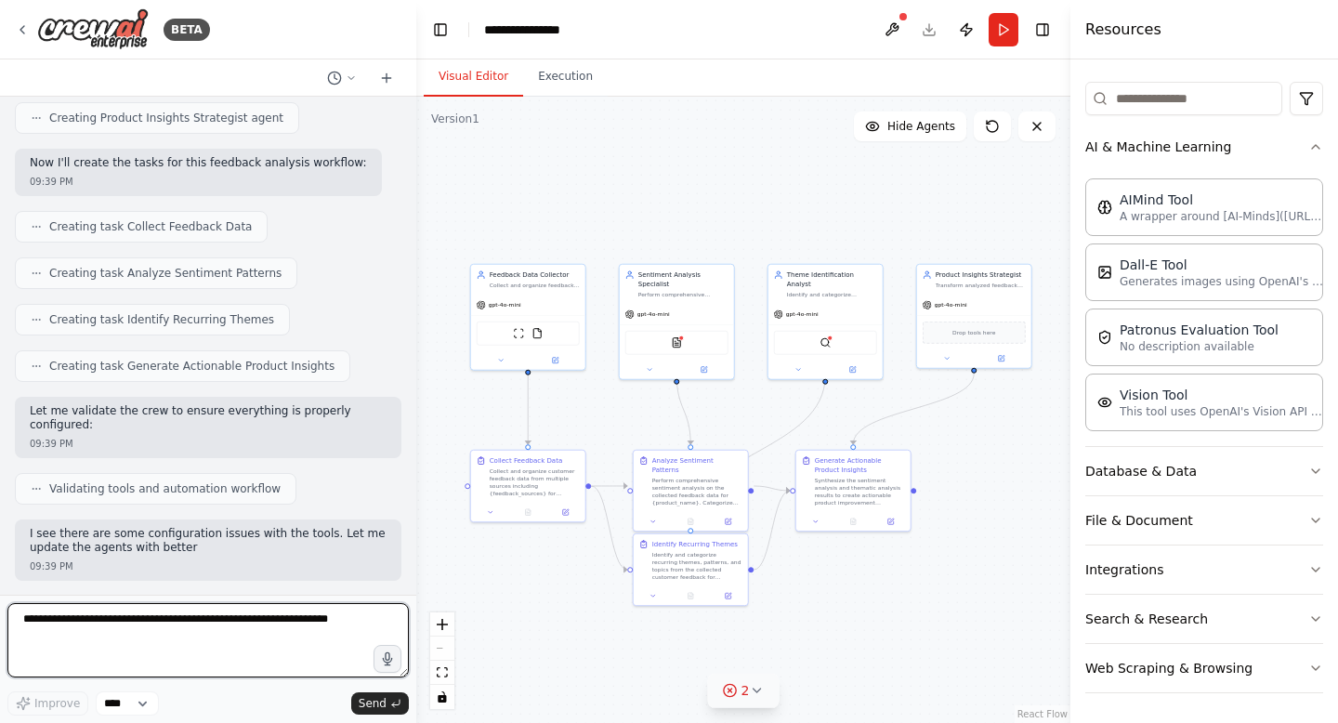
drag, startPoint x: 688, startPoint y: 398, endPoint x: 735, endPoint y: 391, distance: 47.8
click at [735, 391] on div ".deletable-edge-delete-btn { width: 20px; height: 20px; border: 0px solid #ffff…" at bounding box center [743, 410] width 654 height 626
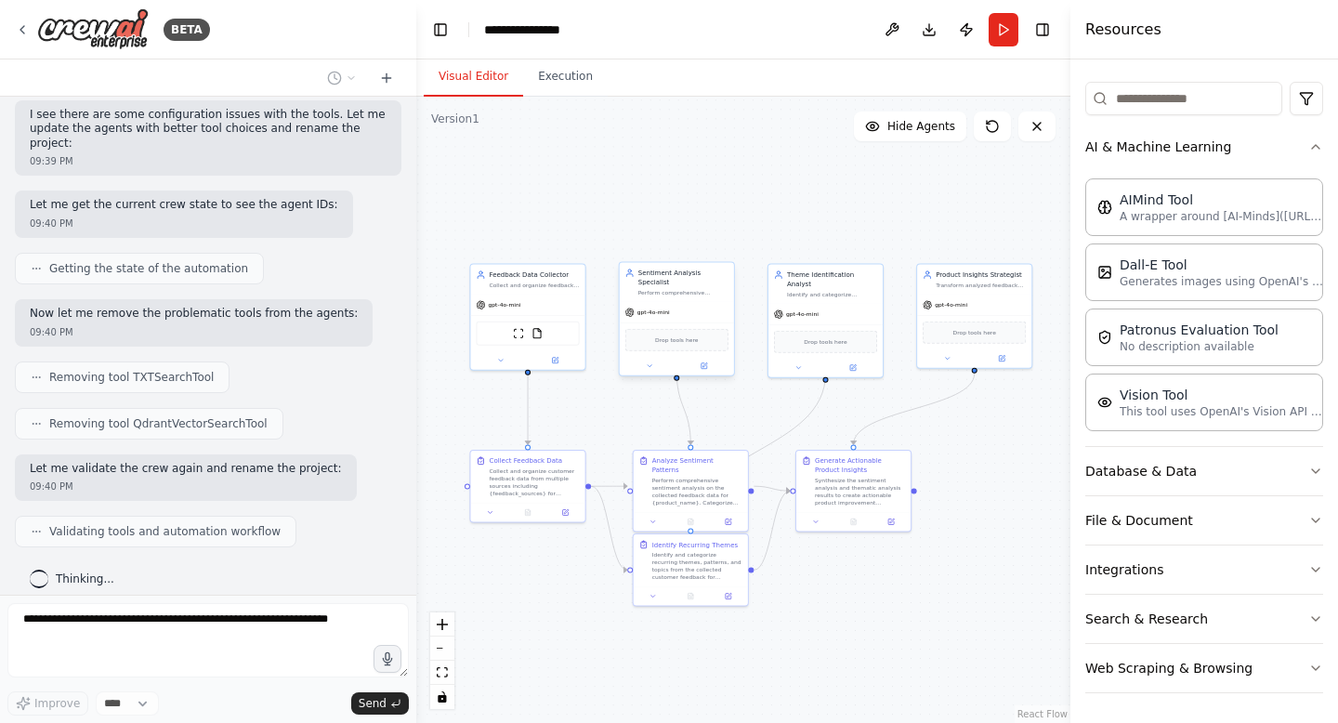
scroll to position [1440, 0]
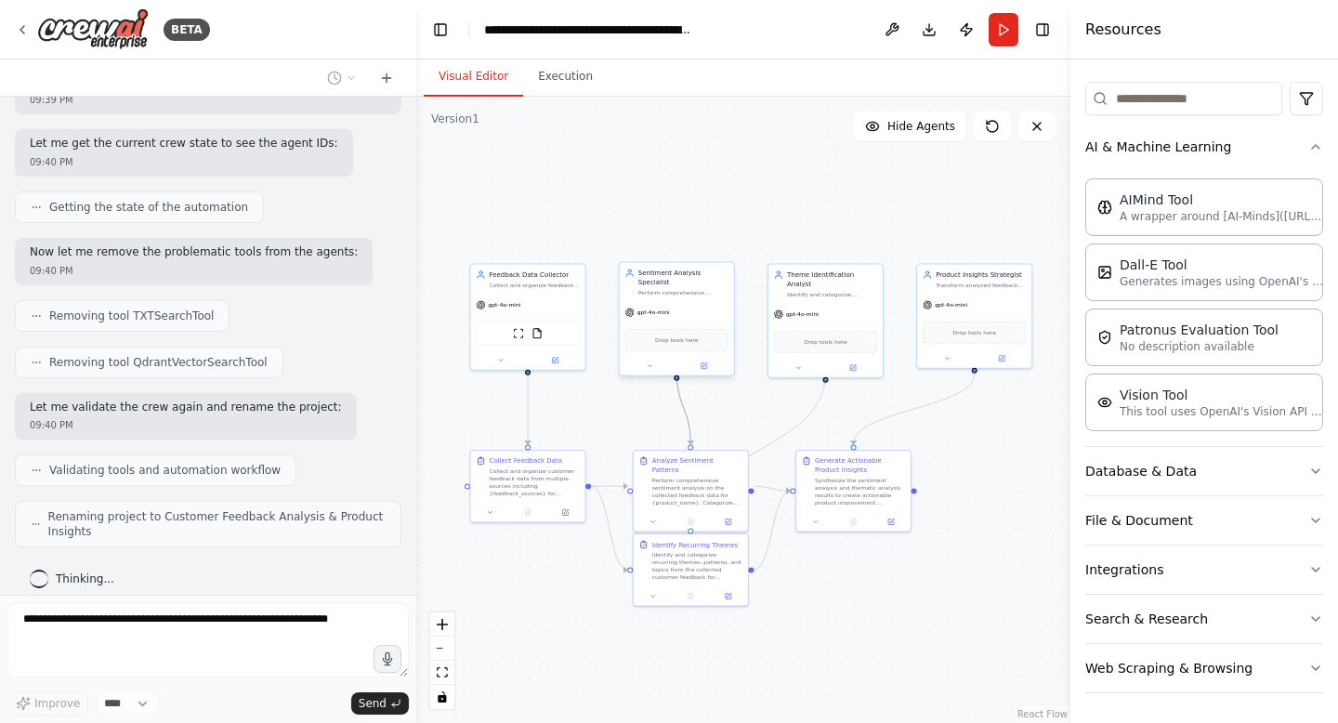
click at [673, 396] on div ".deletable-edge-delete-btn { width: 20px; height: 20px; border: 0px solid #ffff…" at bounding box center [743, 410] width 654 height 626
click at [677, 403] on icon "Edge from 5480675a-c749-48b3-93bb-e23b1a5ddc19 to 781715d3-1a38-45f8-9927-c5b5d…" at bounding box center [684, 408] width 14 height 73
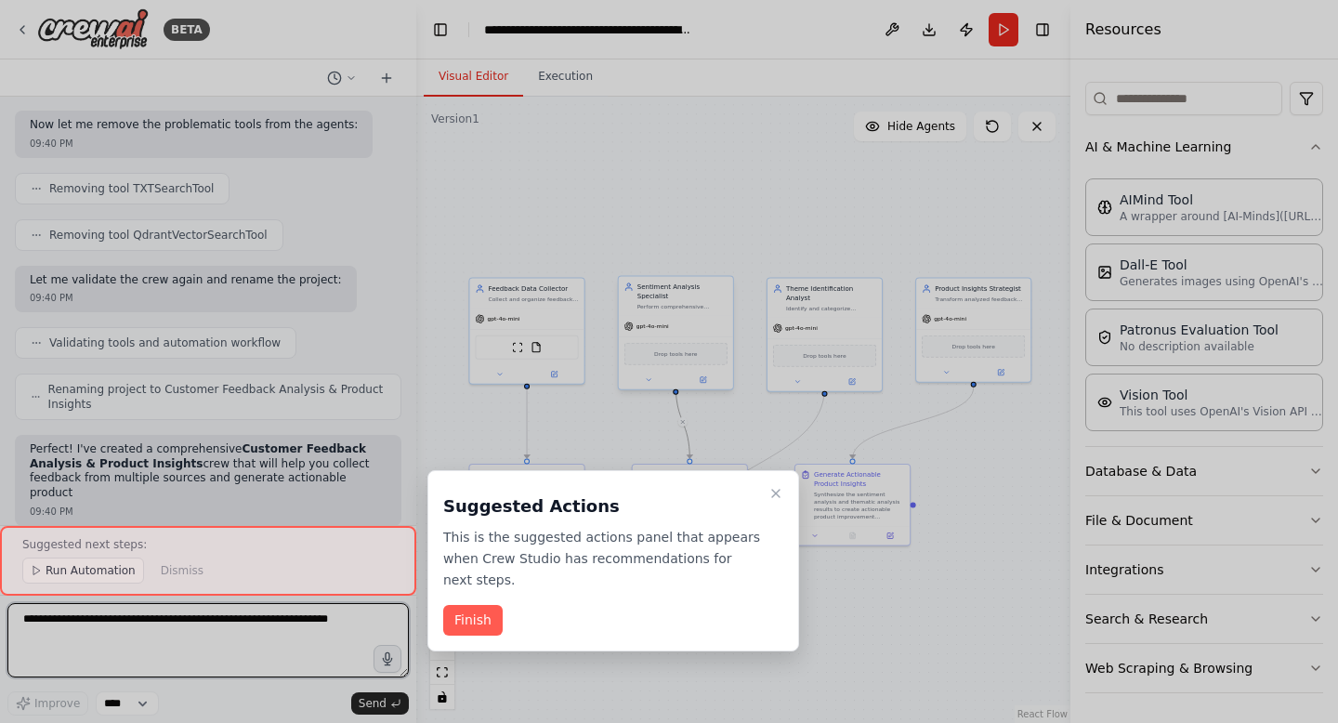
drag, startPoint x: 654, startPoint y: 413, endPoint x: 653, endPoint y: 427, distance: 14.0
click at [653, 427] on div "BETA Develop a crew that collects feedback from multiple sources (surveys, revi…" at bounding box center [669, 361] width 1338 height 723
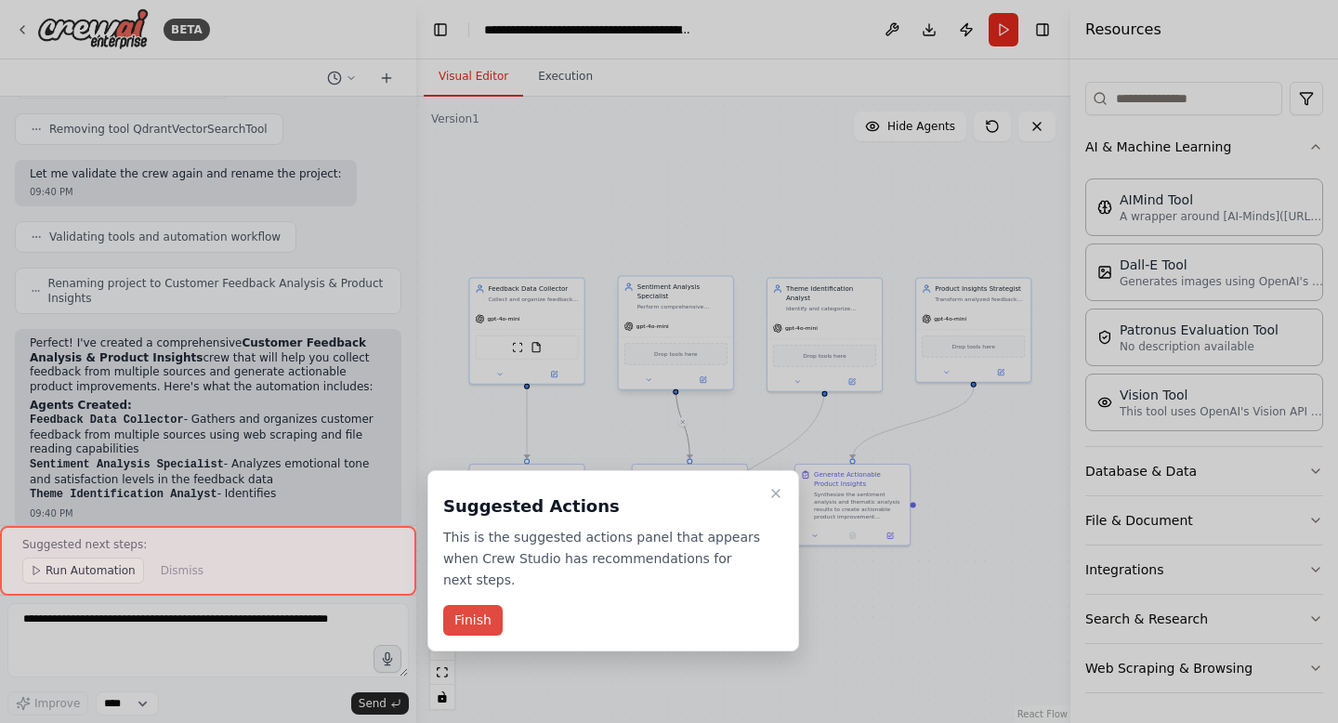
click at [476, 616] on button "Finish" at bounding box center [472, 620] width 59 height 31
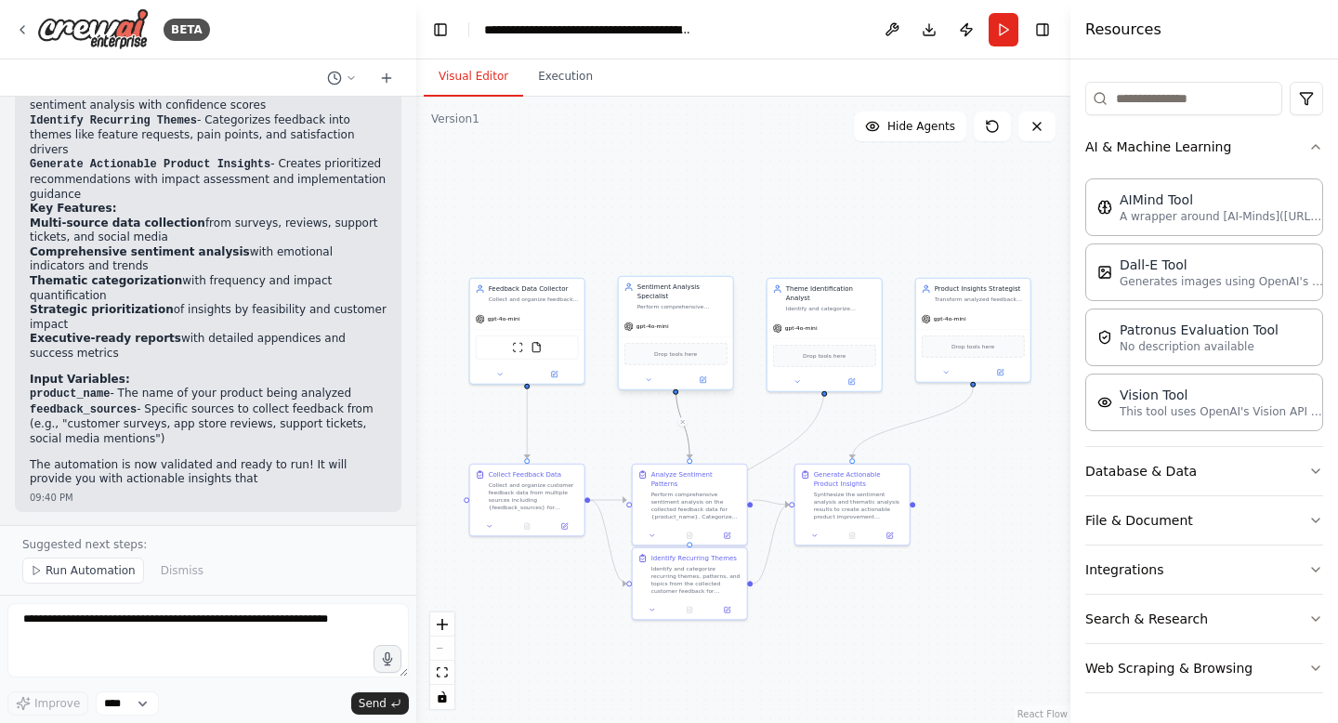
scroll to position [2196, 0]
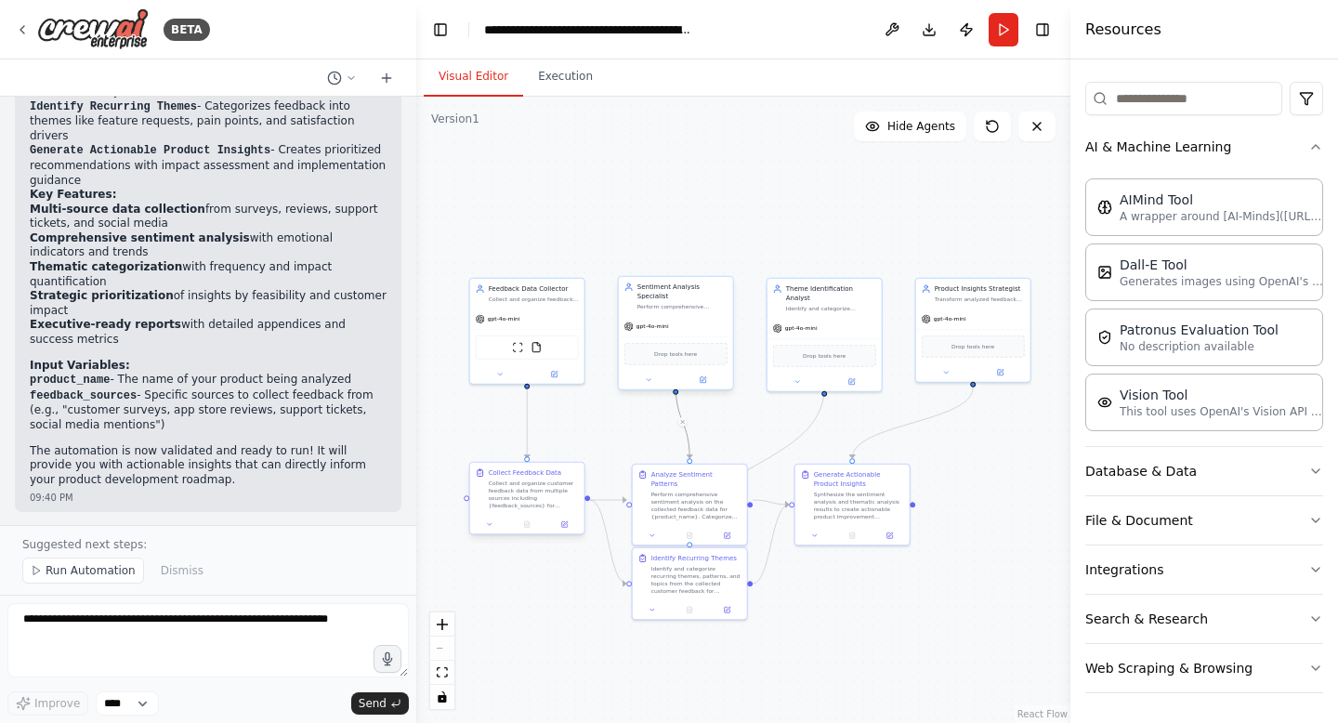
click at [547, 480] on div "Collect and organize customer feedback data from multiple sources including {fe…" at bounding box center [534, 495] width 90 height 30
click at [588, 502] on div ".deletable-edge-delete-btn { width: 20px; height: 20px; border: 0px solid #ffff…" at bounding box center [743, 410] width 654 height 626
click at [626, 500] on div at bounding box center [629, 503] width 6 height 6
click at [639, 353] on div "Drop tools here" at bounding box center [676, 354] width 103 height 22
click at [511, 375] on button at bounding box center [500, 372] width 53 height 11
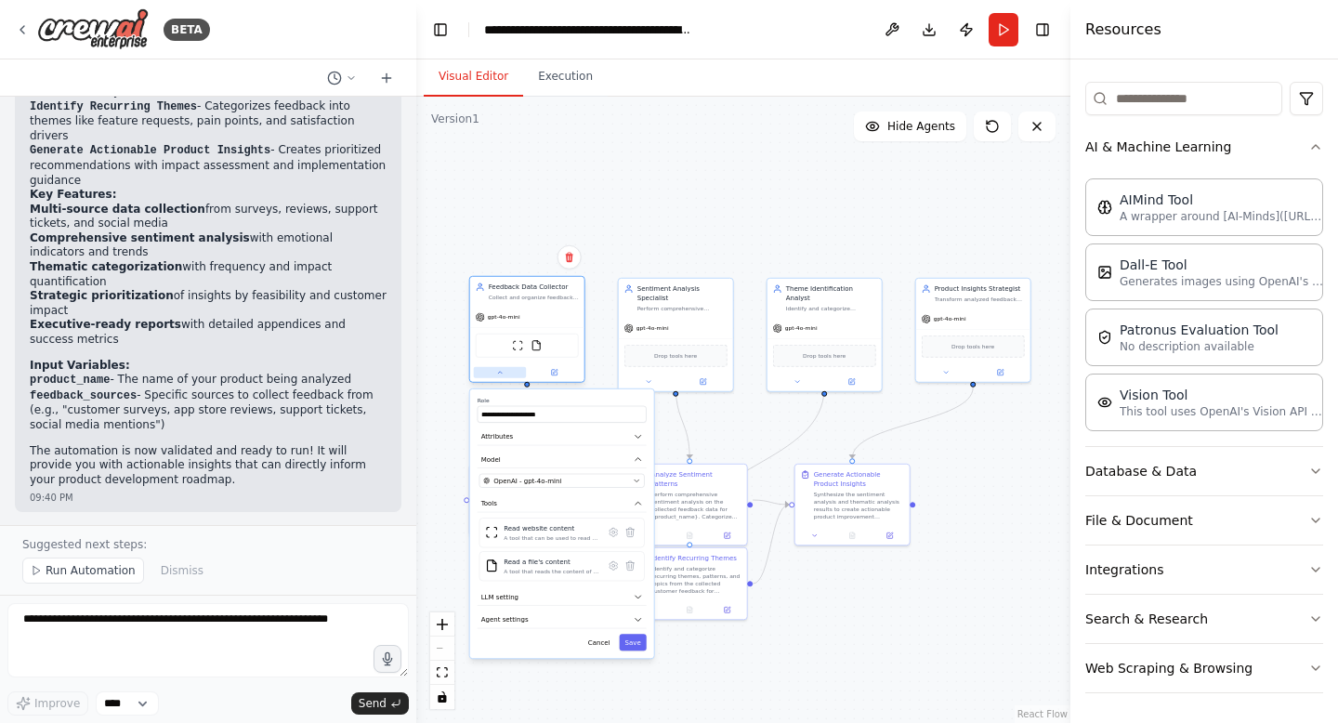
click at [511, 374] on button at bounding box center [500, 372] width 53 height 11
